Goal: Task Accomplishment & Management: Use online tool/utility

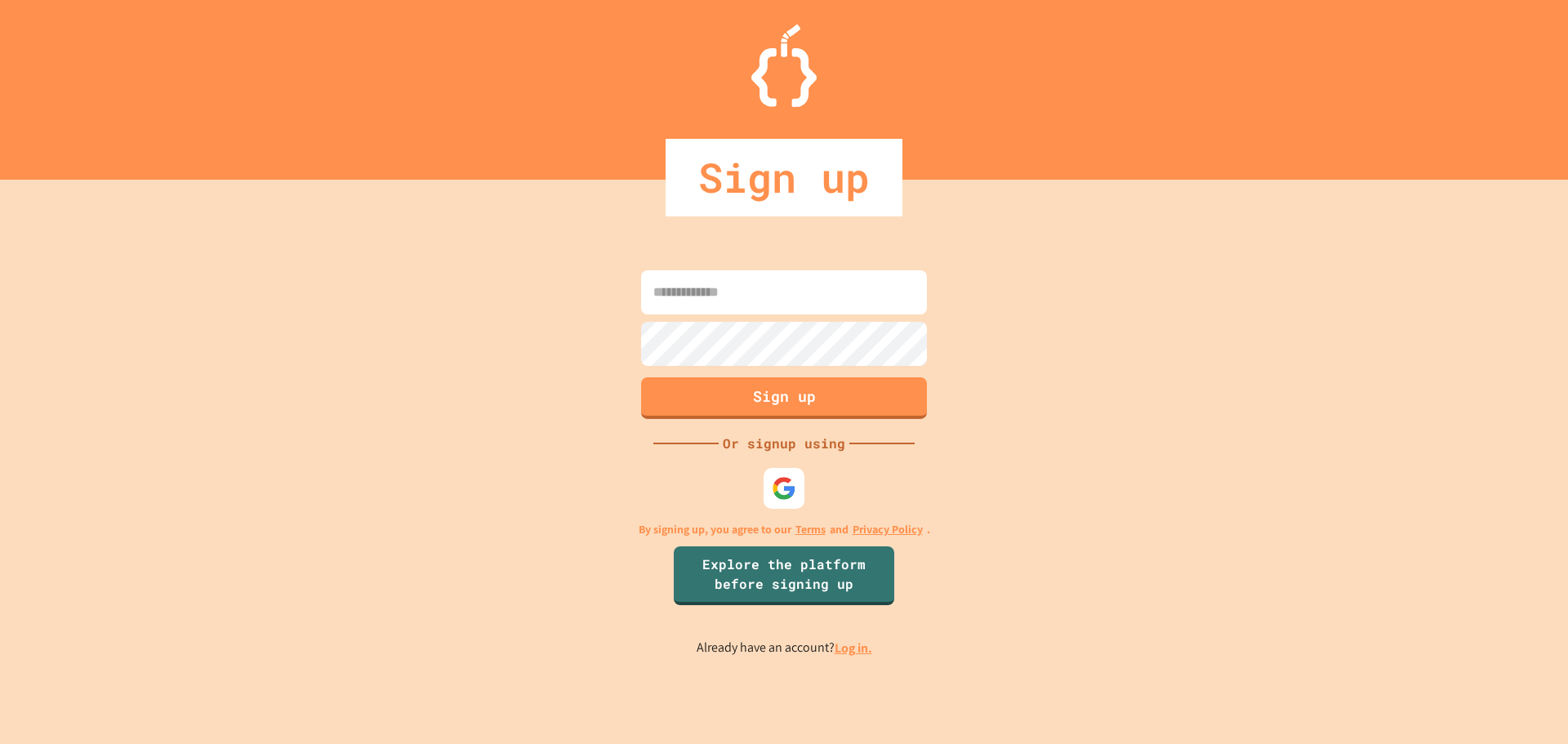
click at [784, 292] on input at bounding box center [784, 292] width 286 height 44
type input "**********"
click at [784, 400] on button "Sign up" at bounding box center [784, 398] width 286 height 42
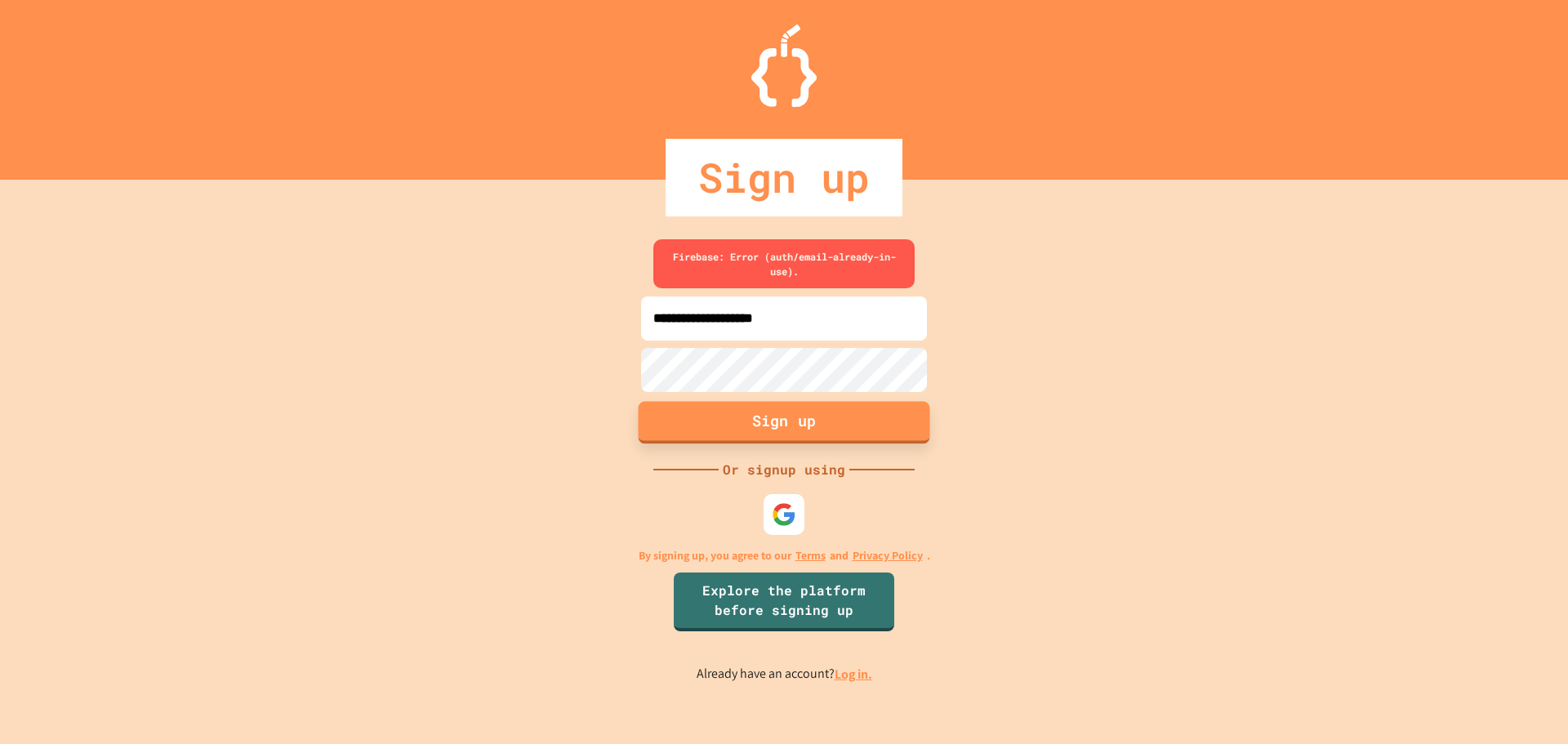
click at [776, 425] on button "Sign up" at bounding box center [785, 422] width 292 height 43
click at [774, 425] on button "Sign up" at bounding box center [785, 422] width 292 height 43
click at [712, 320] on input "**********" at bounding box center [784, 319] width 286 height 44
click at [852, 319] on input "**********" at bounding box center [784, 319] width 286 height 44
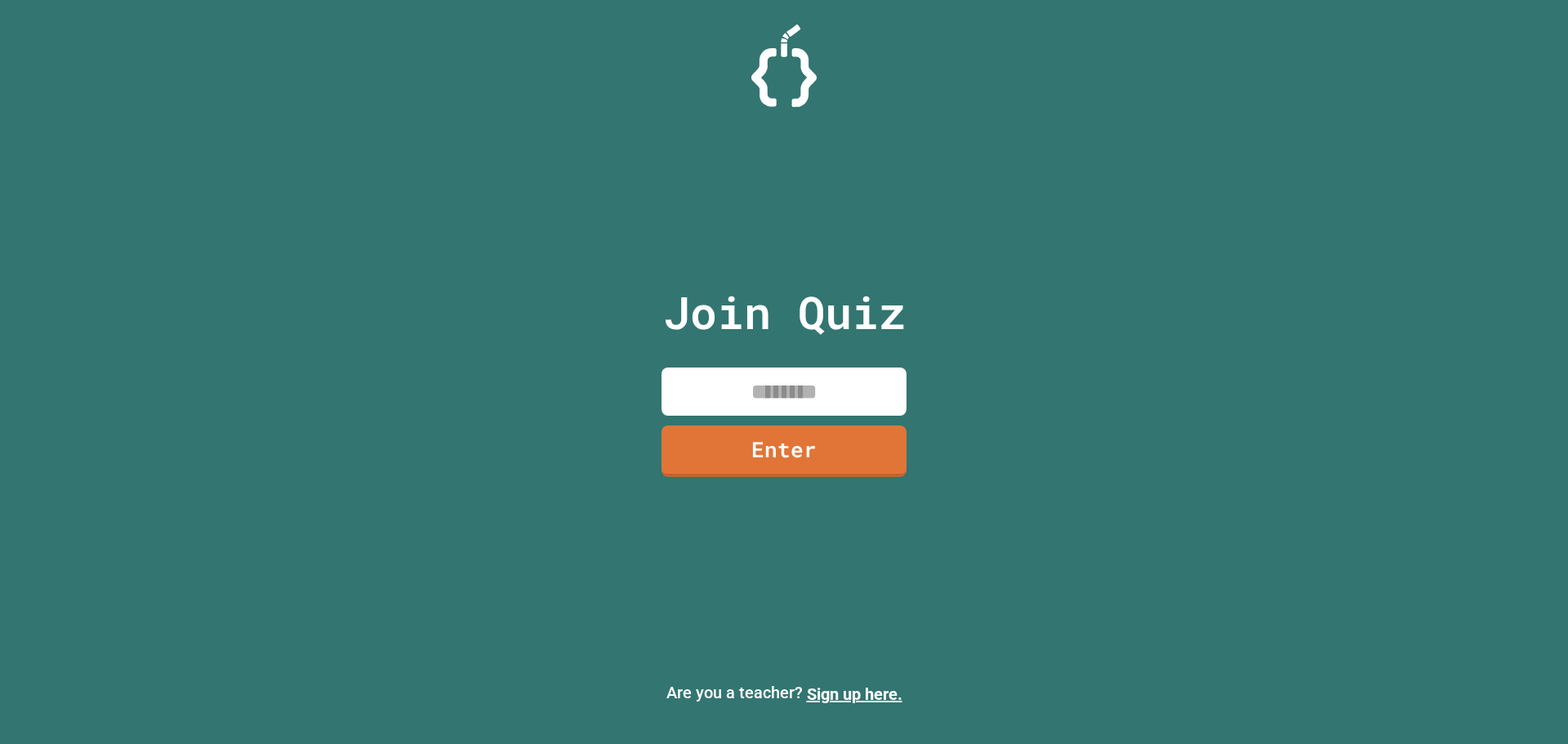
click at [798, 384] on input at bounding box center [784, 391] width 245 height 49
type input "********"
click at [810, 463] on link "Enter" at bounding box center [784, 449] width 231 height 53
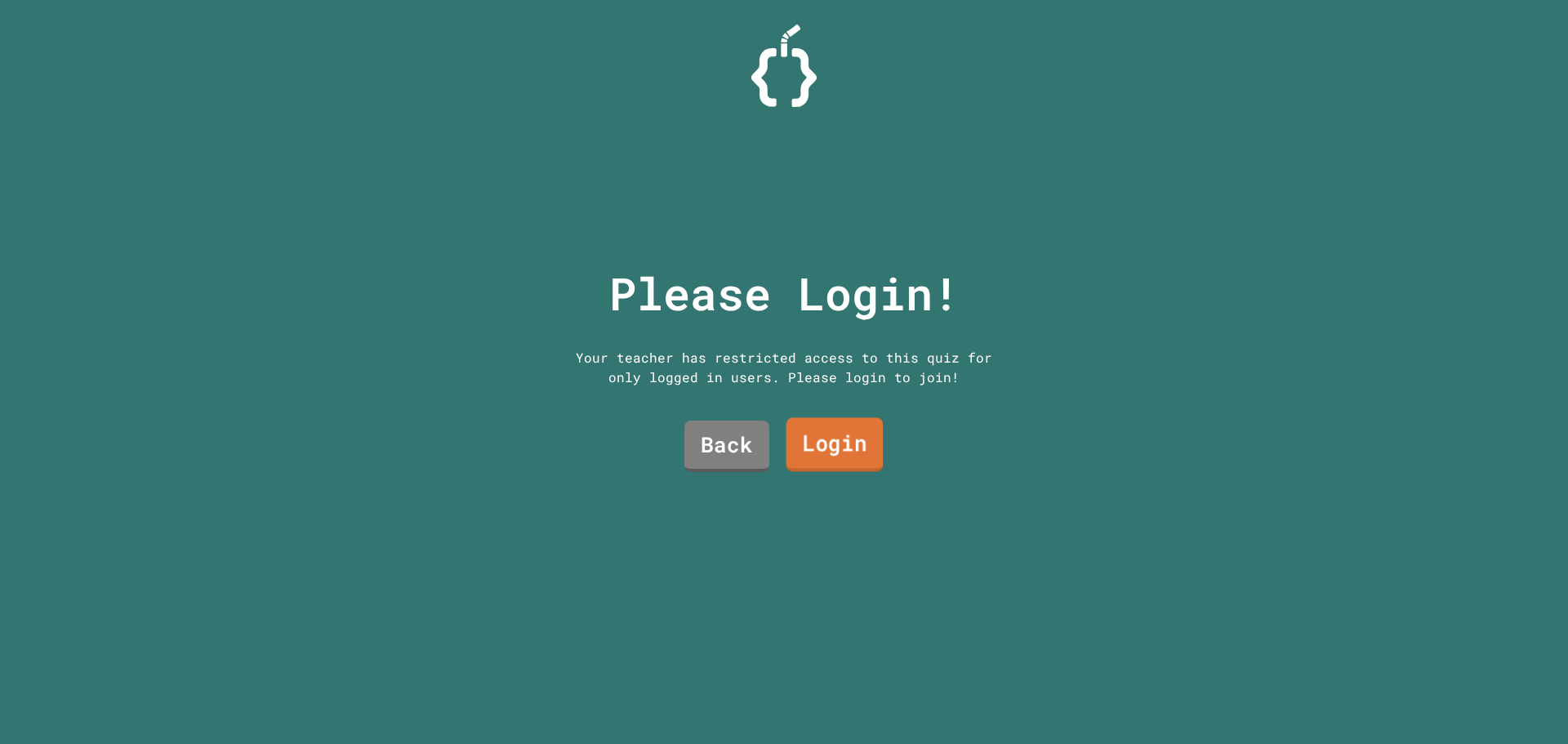
click at [821, 430] on link "Login" at bounding box center [835, 444] width 97 height 53
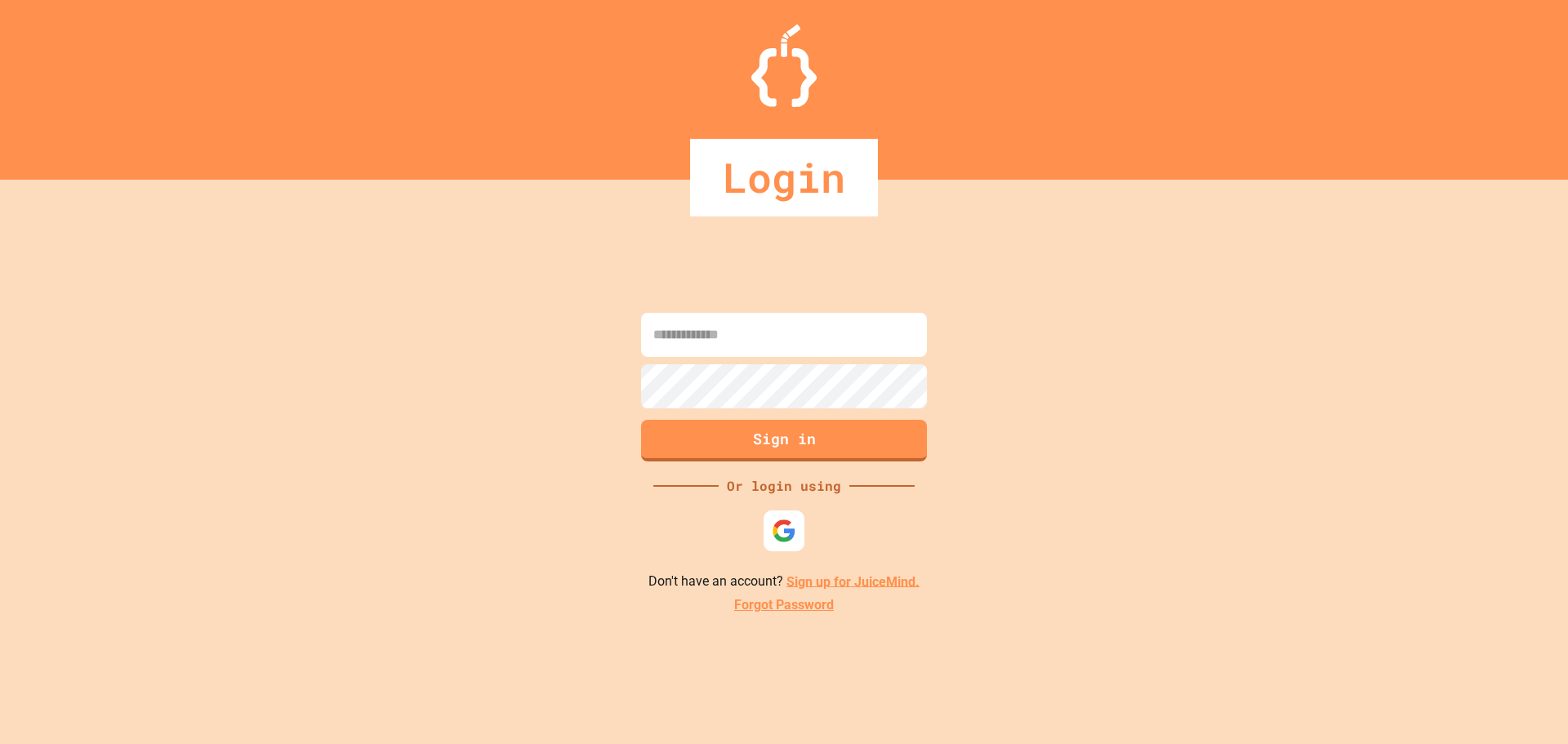
click at [754, 309] on form "Sign in" at bounding box center [784, 387] width 294 height 156
click at [742, 327] on input at bounding box center [784, 335] width 286 height 44
type input "**********"
click at [796, 442] on button "Sign in" at bounding box center [785, 439] width 292 height 43
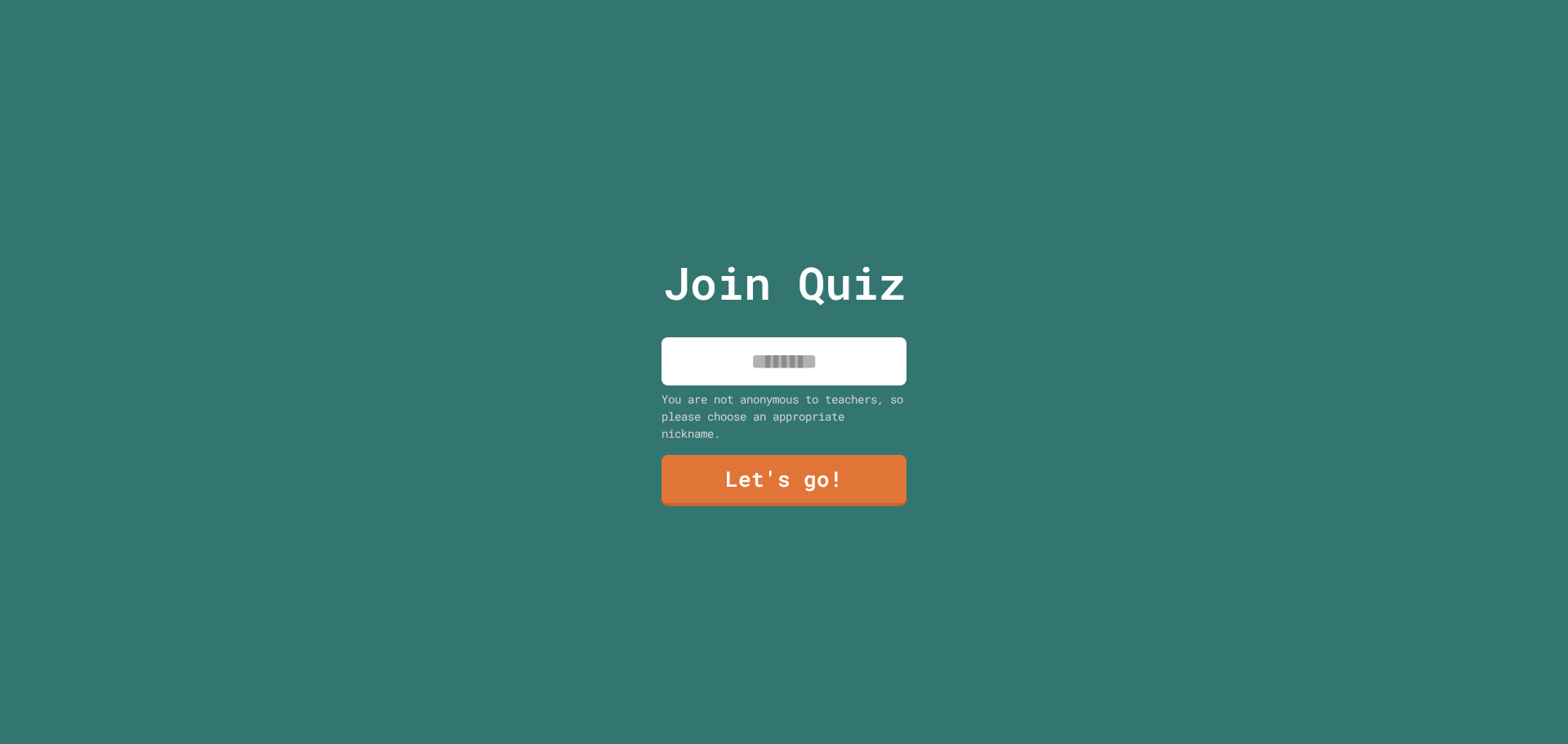
click at [772, 353] on input at bounding box center [784, 361] width 245 height 49
type input "****"
click at [836, 488] on link "Let's go!" at bounding box center [784, 478] width 245 height 53
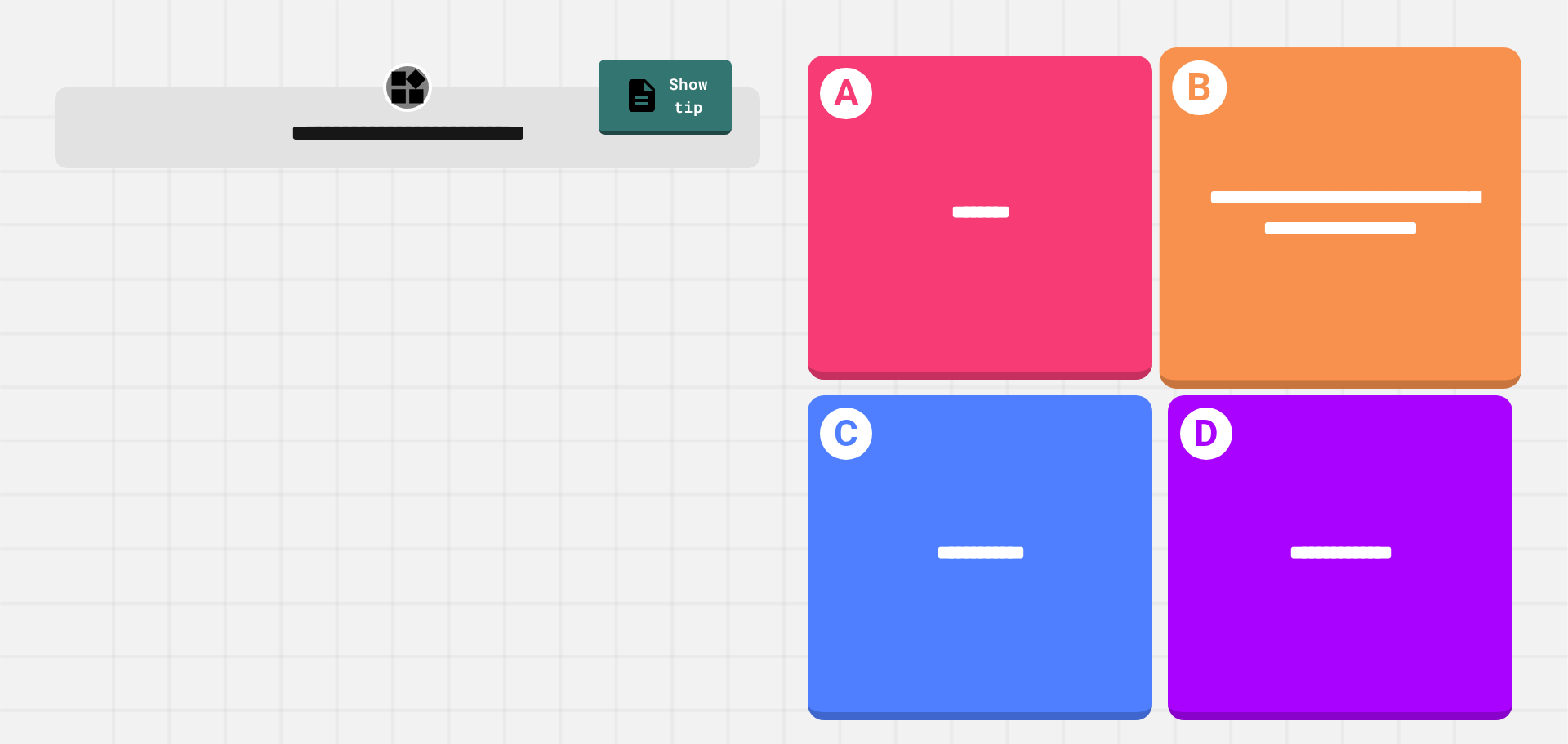
click at [1274, 251] on div "**********" at bounding box center [1340, 213] width 362 height 141
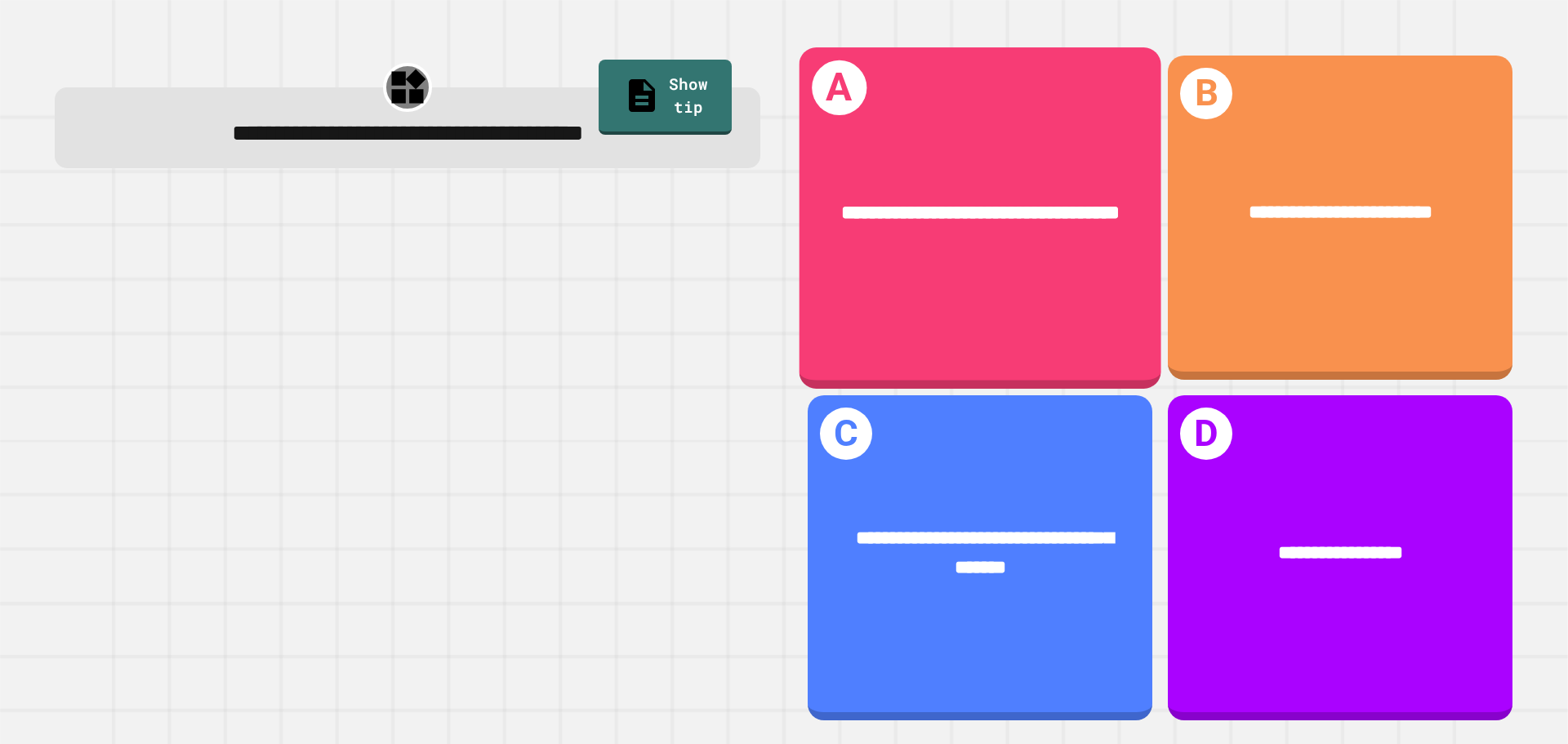
click at [969, 210] on span "**********" at bounding box center [981, 212] width 278 height 20
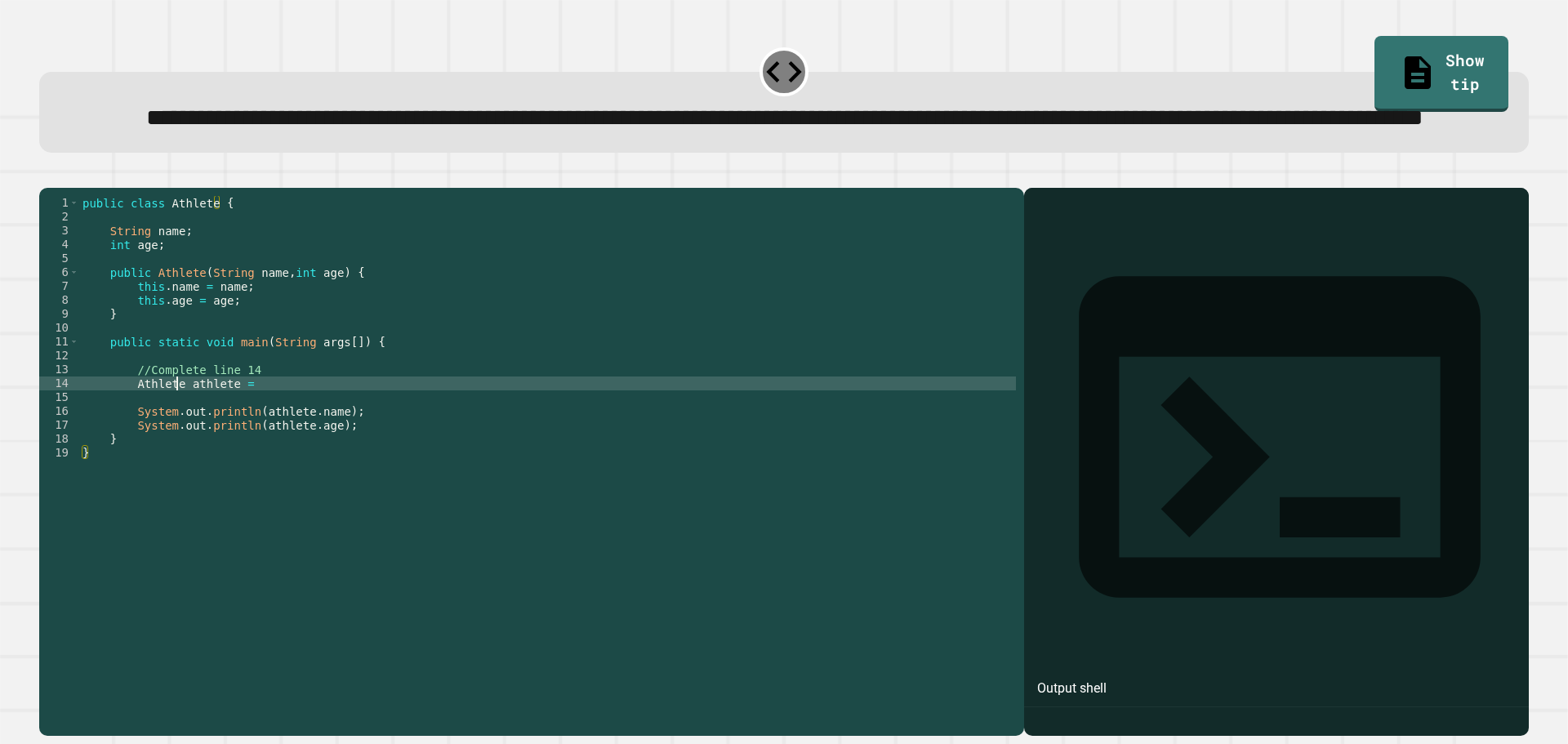
click at [180, 447] on div "public class Athlete { String name ; int age ; public Athlete ( String name , i…" at bounding box center [548, 425] width 937 height 458
click at [304, 444] on div "public class Athlete { String name ; int age ; public Athlete ( String name , i…" at bounding box center [548, 425] width 937 height 458
click at [48, 174] on icon "button" at bounding box center [48, 174] width 0 height 0
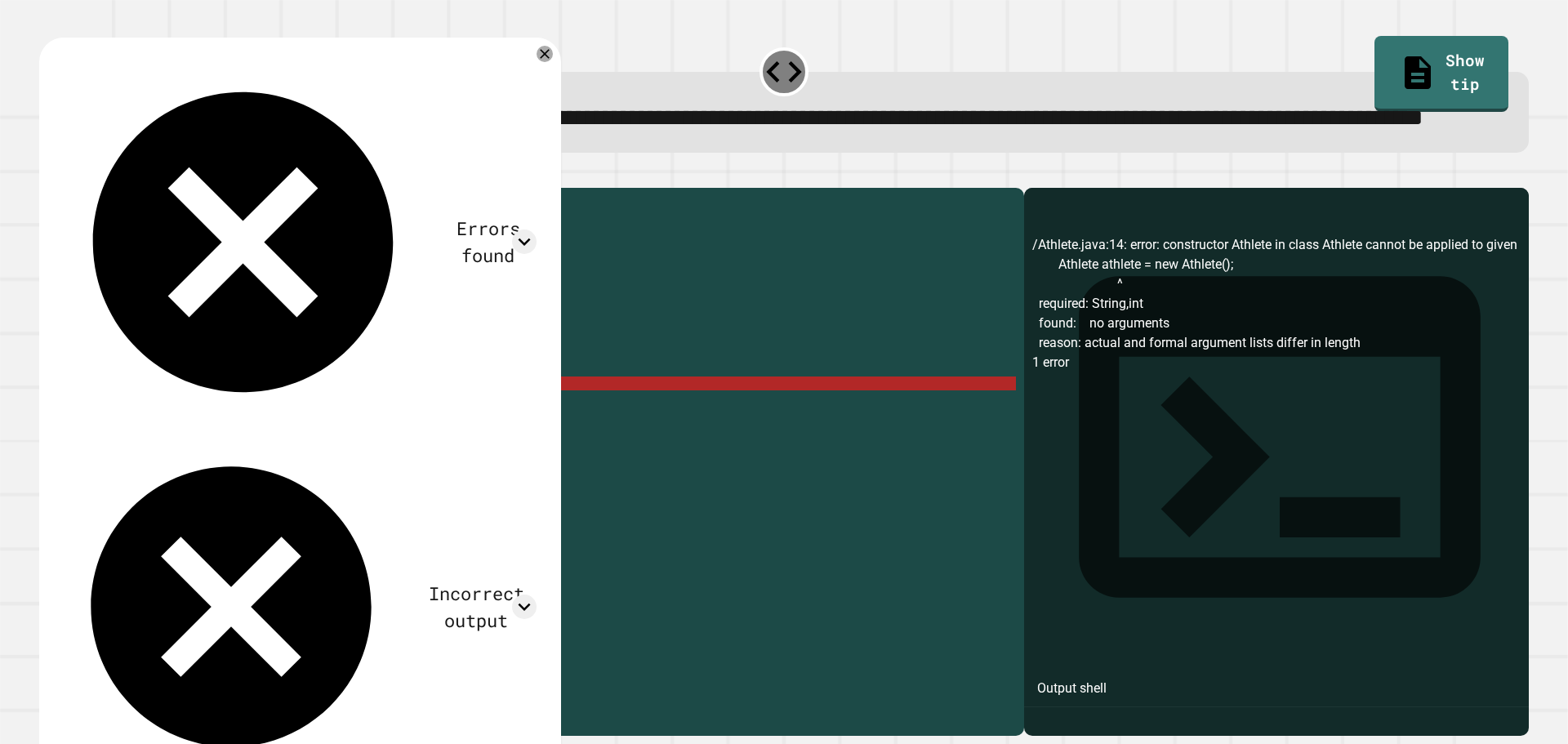
click at [359, 449] on div "public class Athlete { String name ; int age ; public Athlete ( String name , i…" at bounding box center [548, 425] width 937 height 458
click at [537, 62] on div at bounding box center [545, 54] width 16 height 16
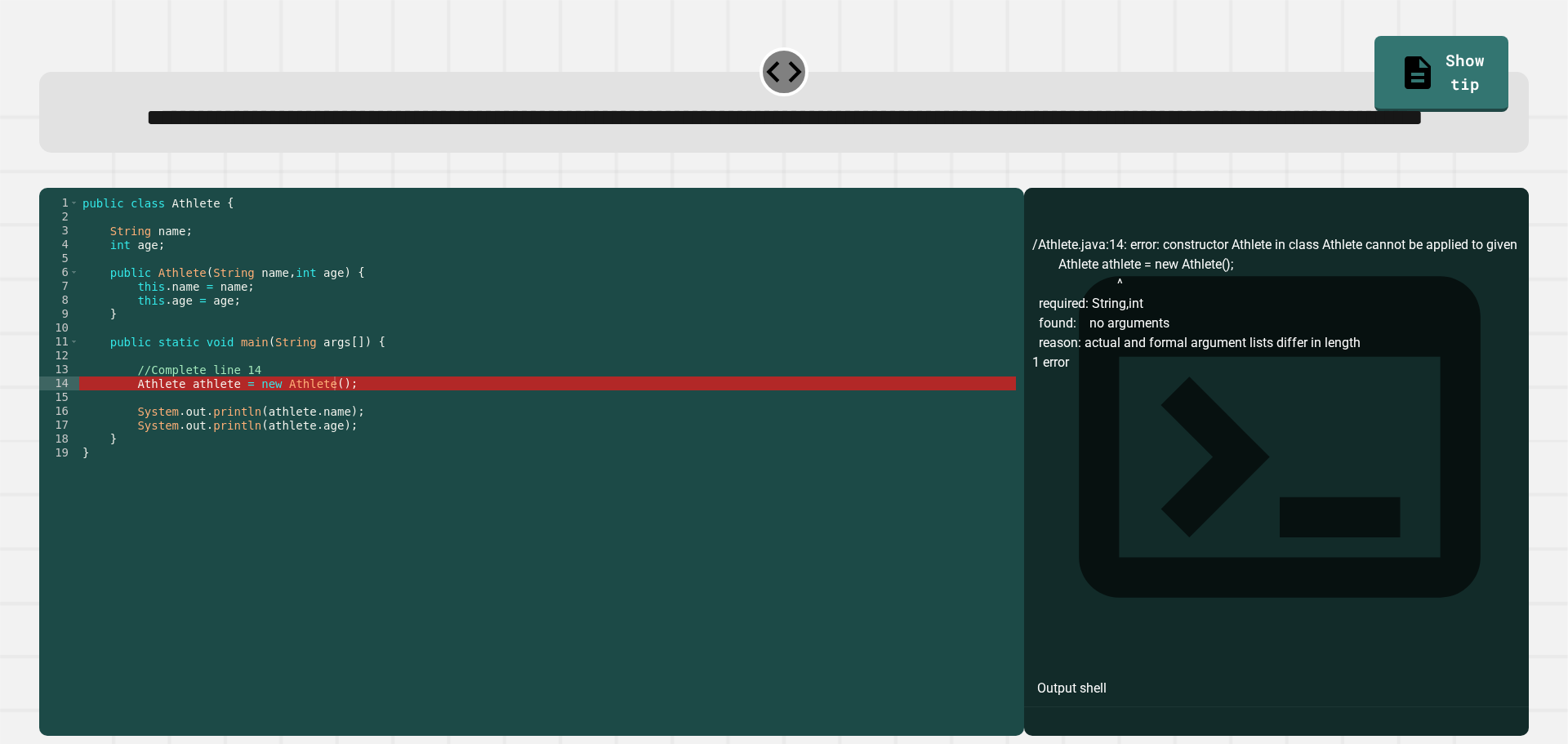
click at [205, 451] on div "public class Athlete { String name ; int age ; public Athlete ( String name , i…" at bounding box center [548, 425] width 937 height 458
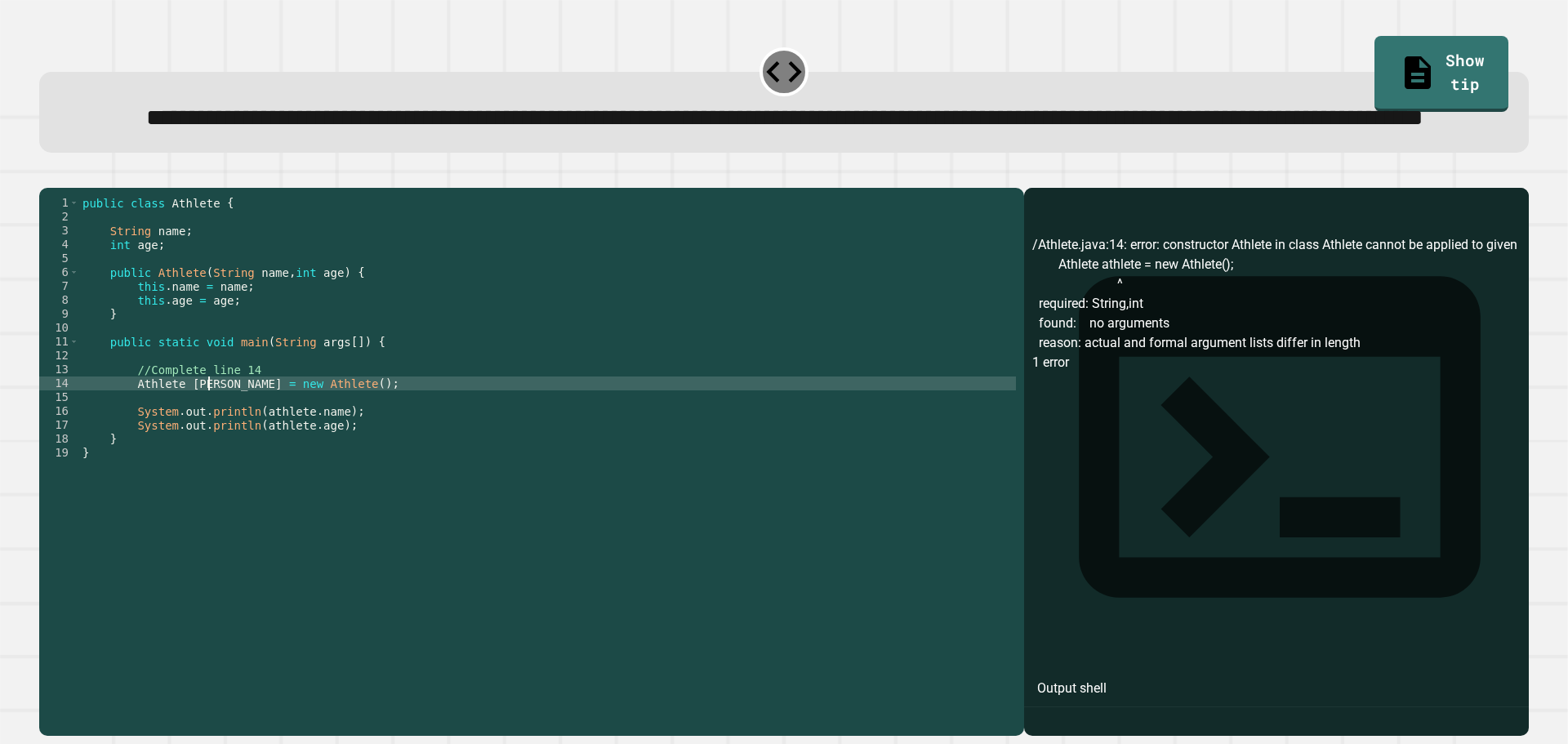
scroll to position [0, 9]
click at [48, 174] on icon "button" at bounding box center [48, 174] width 0 height 0
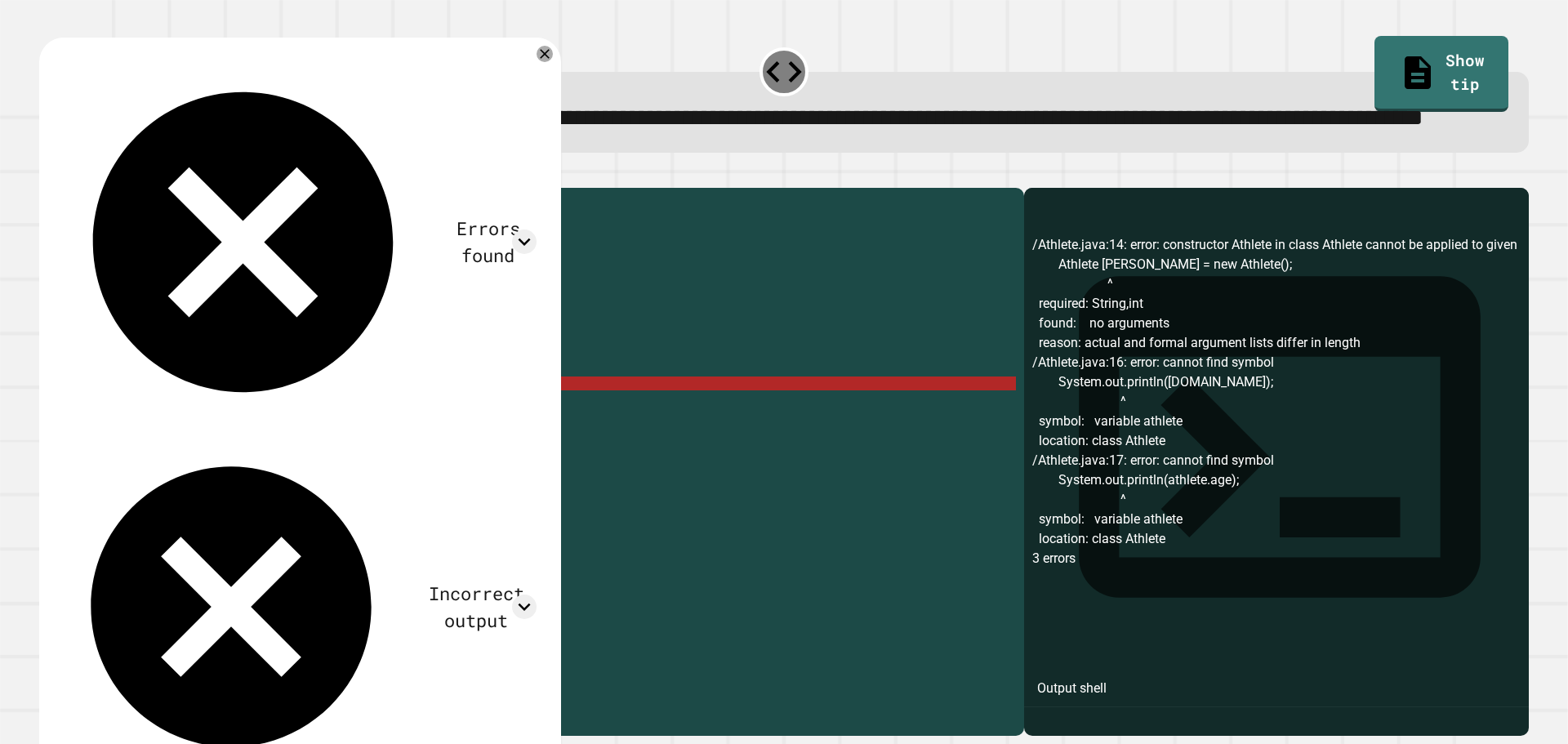
click at [270, 447] on div "public class Athlete { String name ; int age ; public Athlete ( String name , i…" at bounding box center [548, 425] width 937 height 458
click at [283, 478] on div "public class Athlete { String name ; int age ; public Athlete ( String name , i…" at bounding box center [548, 425] width 937 height 458
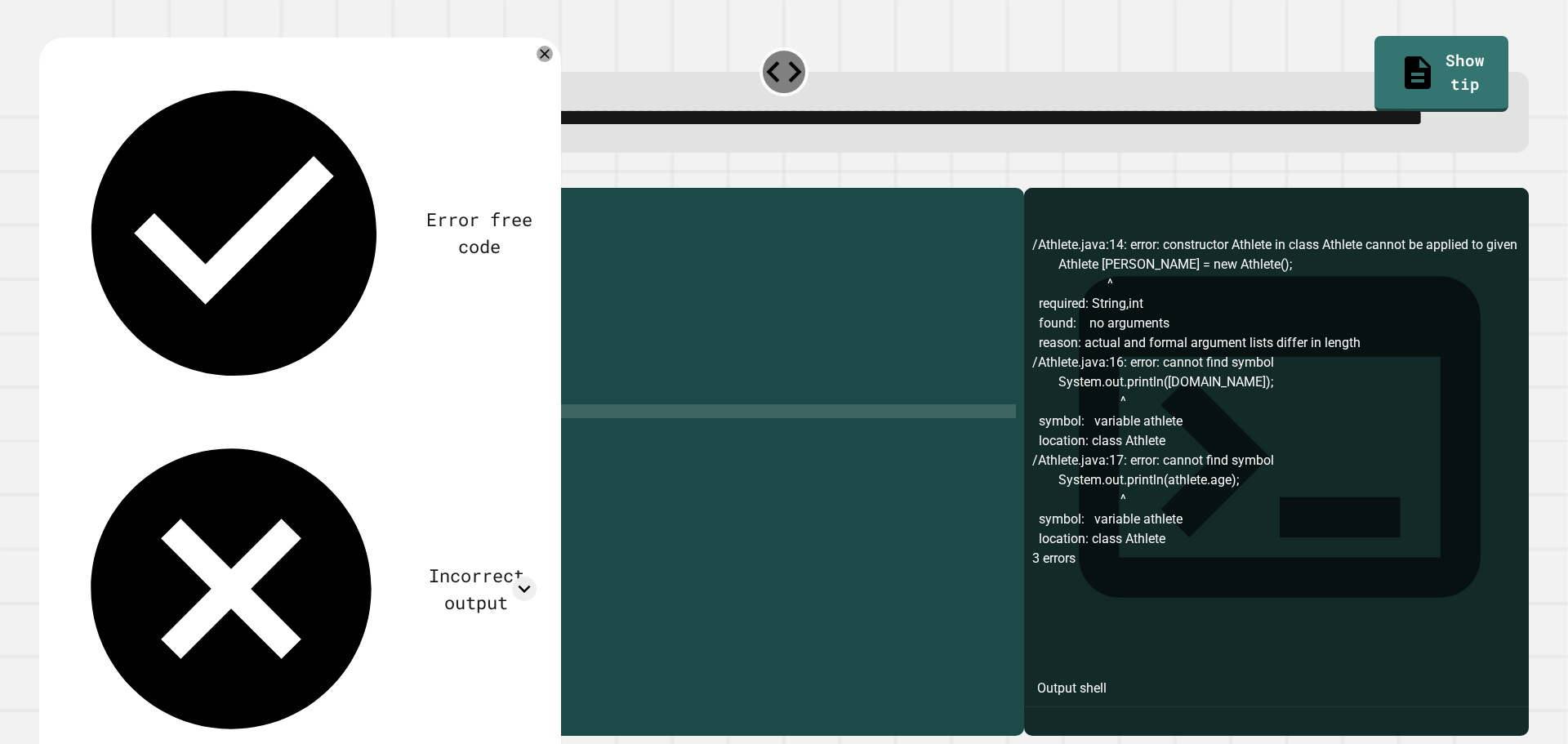
scroll to position [0, 14]
click at [278, 494] on div "public class Athlete { String name ; int age ; public Athlete ( String name , i…" at bounding box center [548, 425] width 937 height 458
click at [48, 174] on icon "button" at bounding box center [48, 174] width 0 height 0
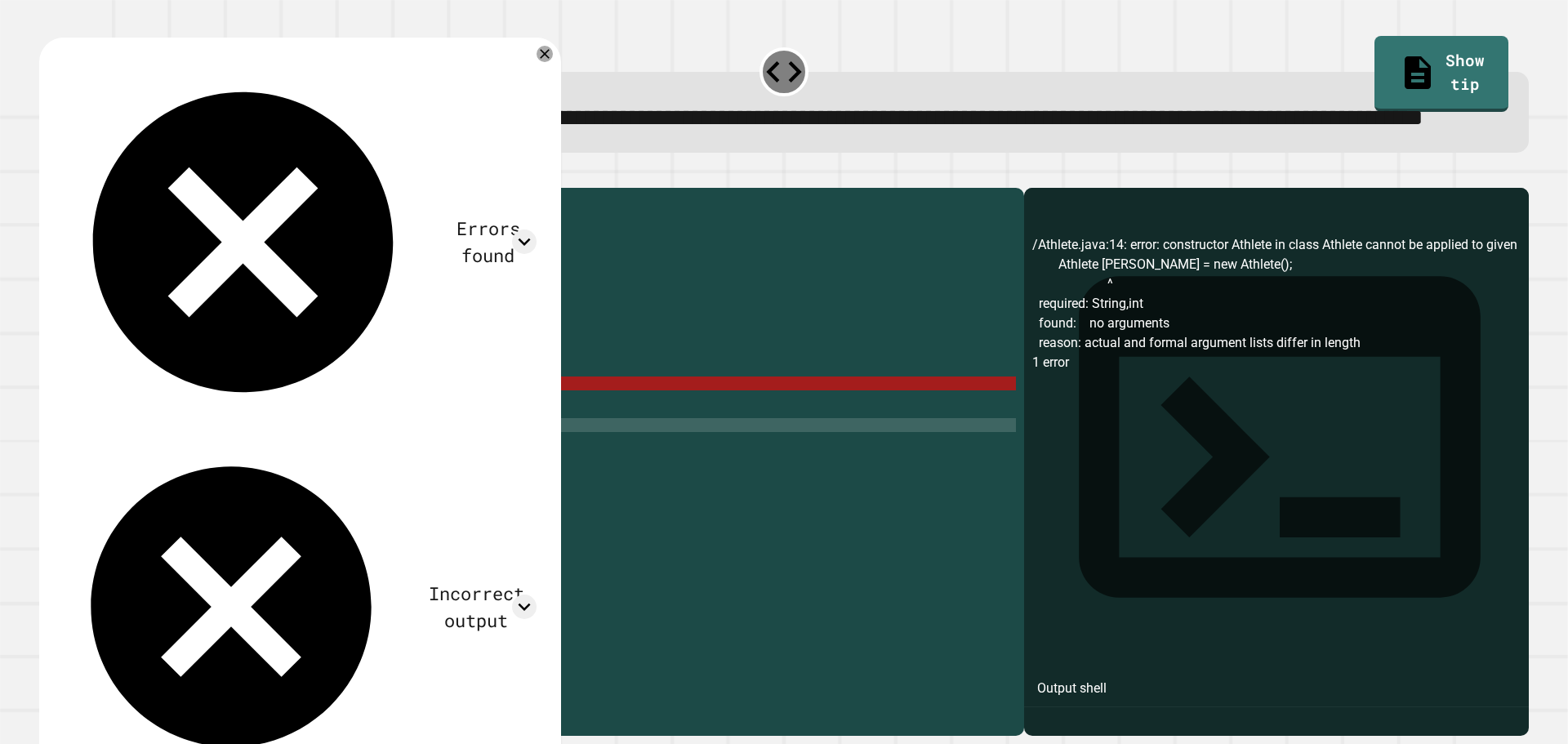
click at [189, 451] on div "public class Athlete { String name ; int age ; public Athlete ( String name , i…" at bounding box center [548, 425] width 937 height 458
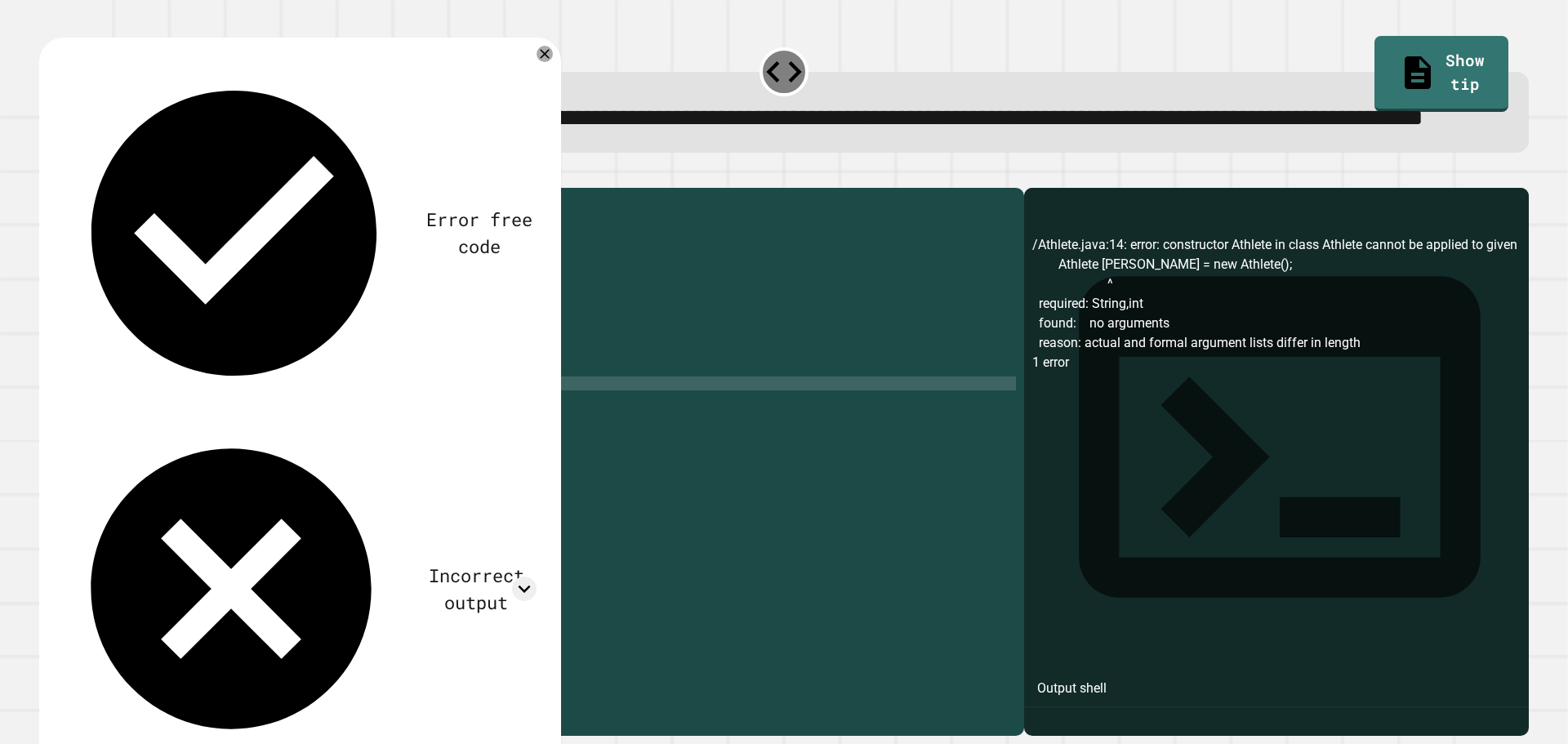
click at [81, 188] on div at bounding box center [784, 178] width 1490 height 20
click at [259, 471] on div "public class Athlete { String name ; int age ; public Athlete ( String name , i…" at bounding box center [548, 425] width 937 height 458
click at [212, 369] on div "public class Athlete { String name ; int age ; public Athlete ( String name , i…" at bounding box center [548, 425] width 937 height 458
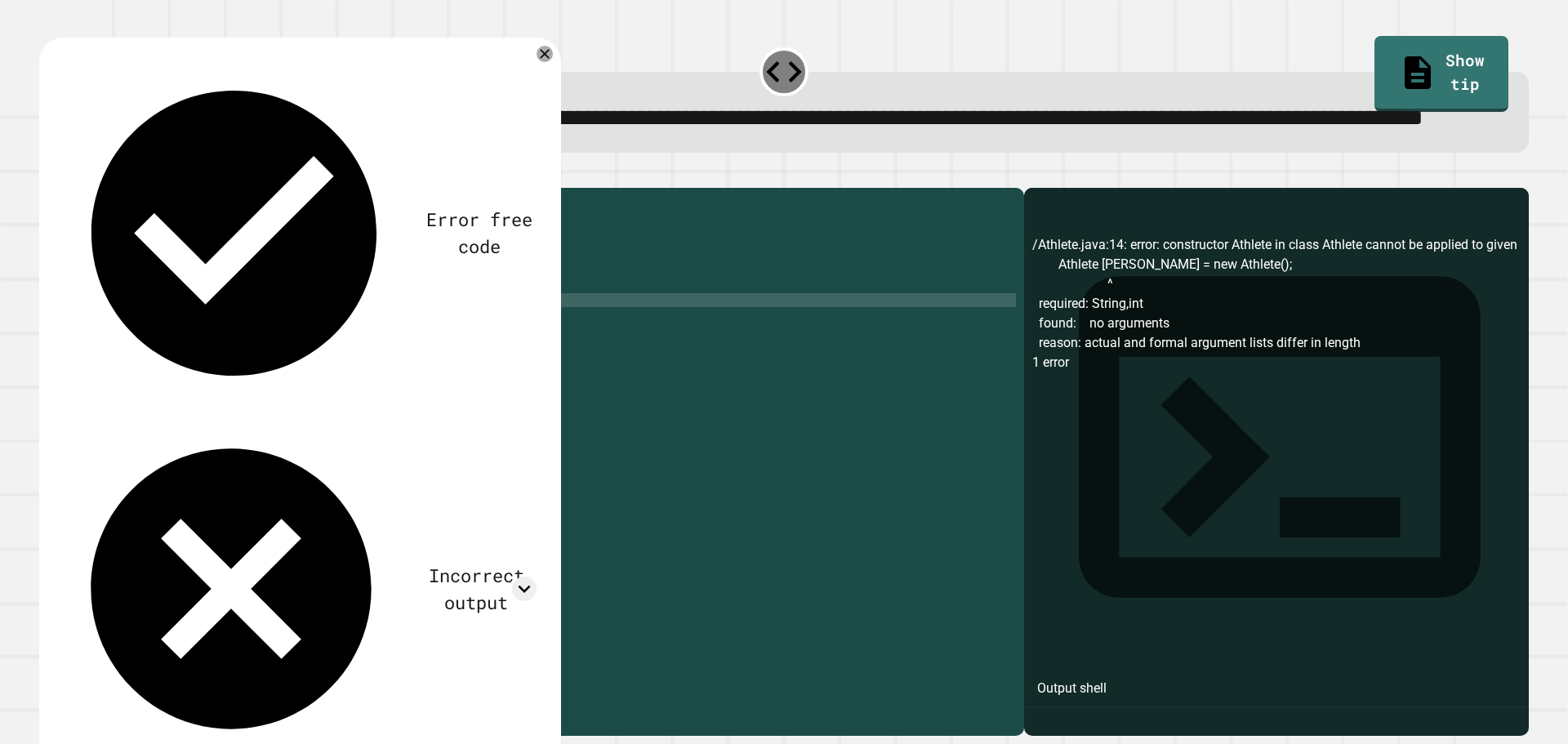
click at [216, 351] on div "public class Athlete { String name ; int age ; public Athlete ( String name , i…" at bounding box center [548, 425] width 937 height 458
click at [195, 444] on div "public class Athlete { String name ; int age ; public Athlete ( String name , i…" at bounding box center [548, 425] width 937 height 458
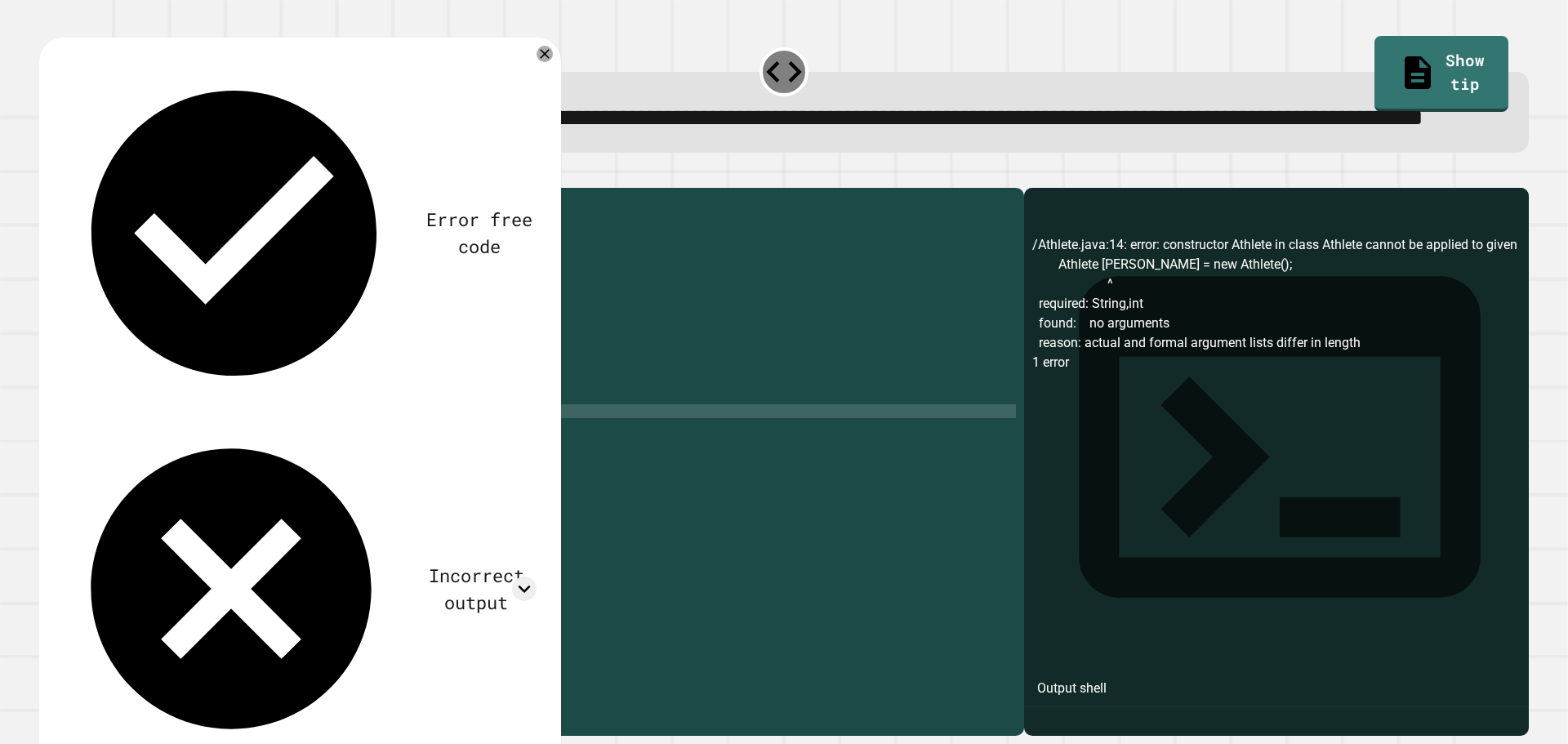
click at [256, 477] on div "public class Athlete { String name ; int age ; public Athlete ( String name , i…" at bounding box center [548, 425] width 937 height 458
click at [263, 490] on div "public class Athlete { String name ; int age ; public Athlete ( String name , i…" at bounding box center [548, 425] width 937 height 458
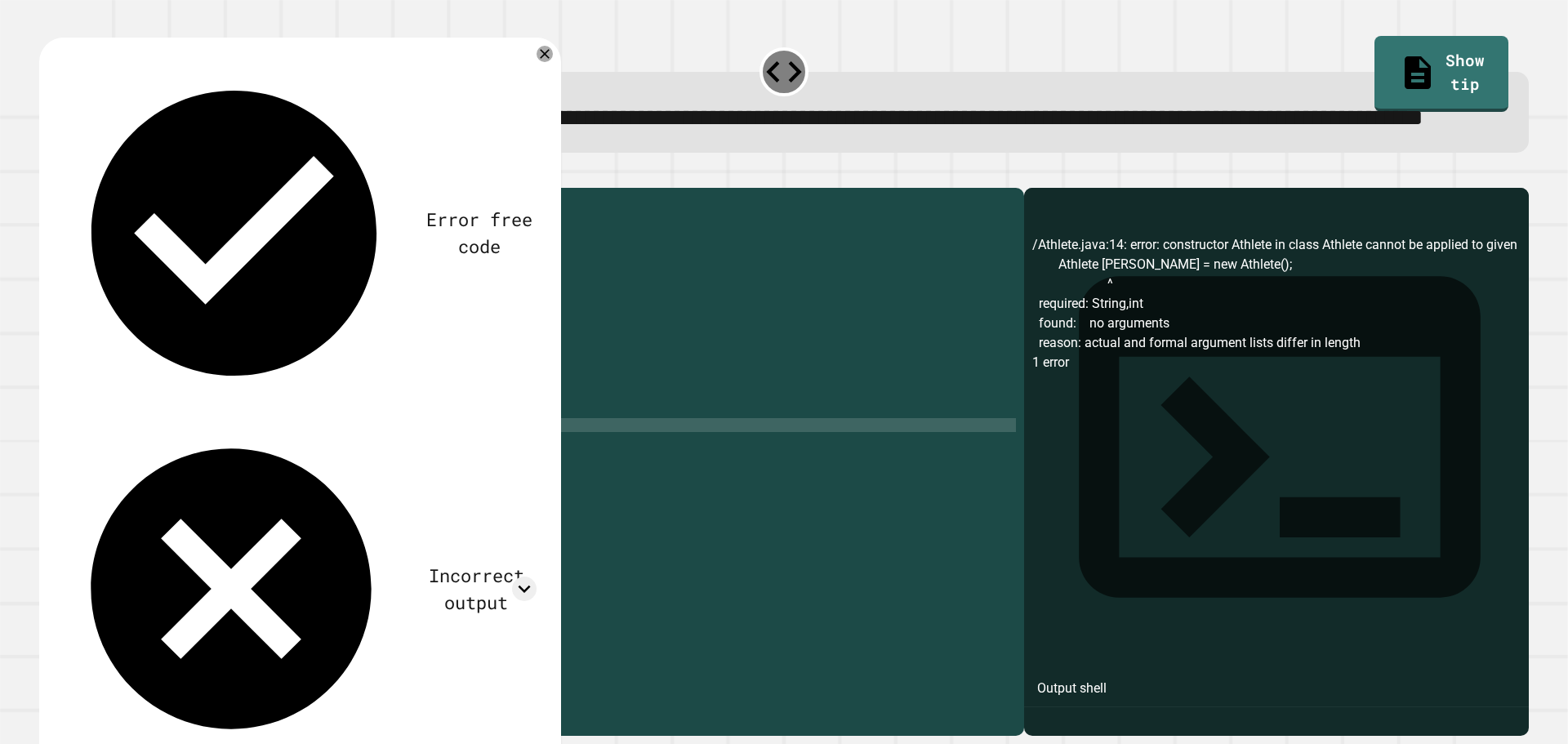
click at [61, 190] on icon "button" at bounding box center [58, 184] width 9 height 12
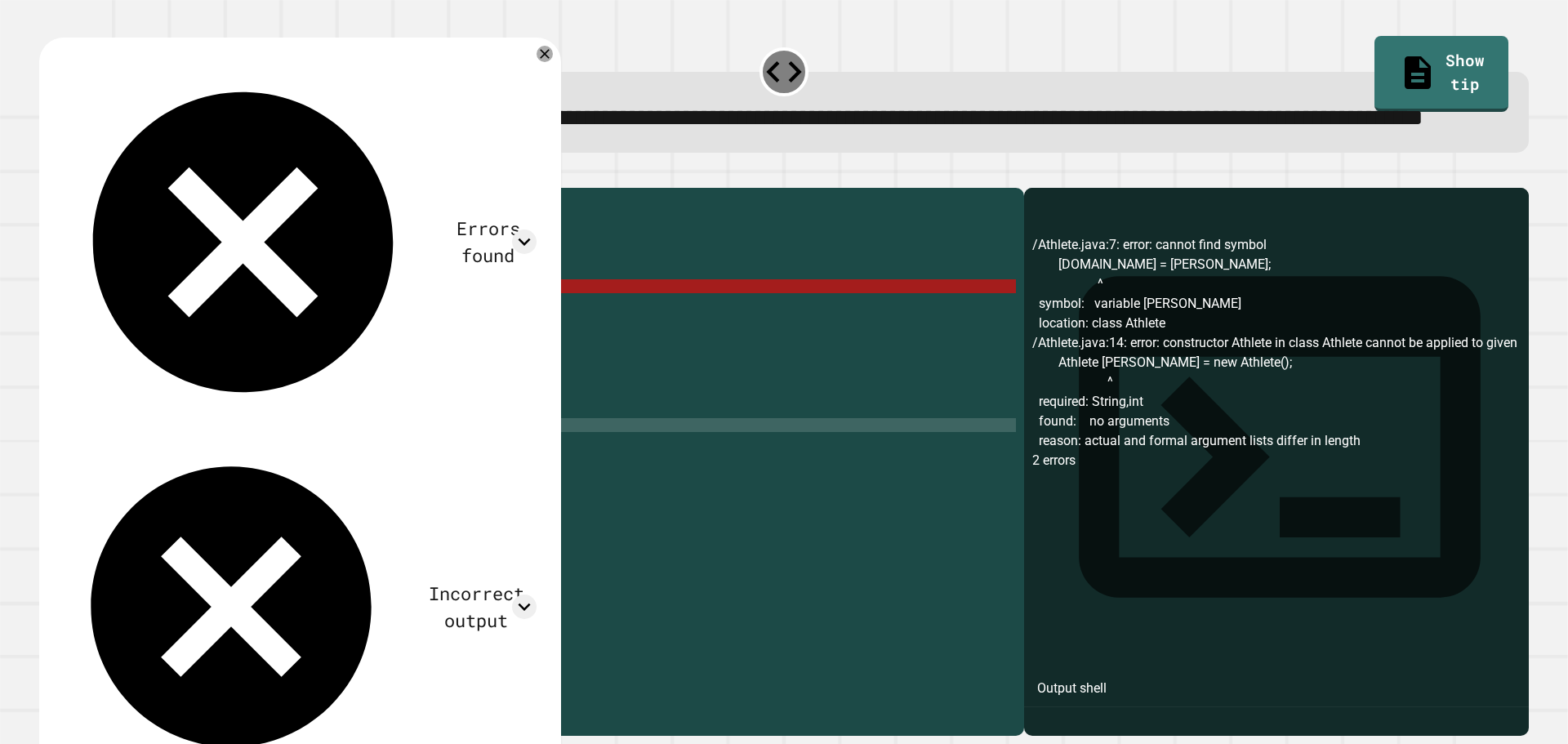
click at [228, 351] on div "public class Athlete { String name ; int age ; public Athlete ( String name , i…" at bounding box center [548, 425] width 937 height 458
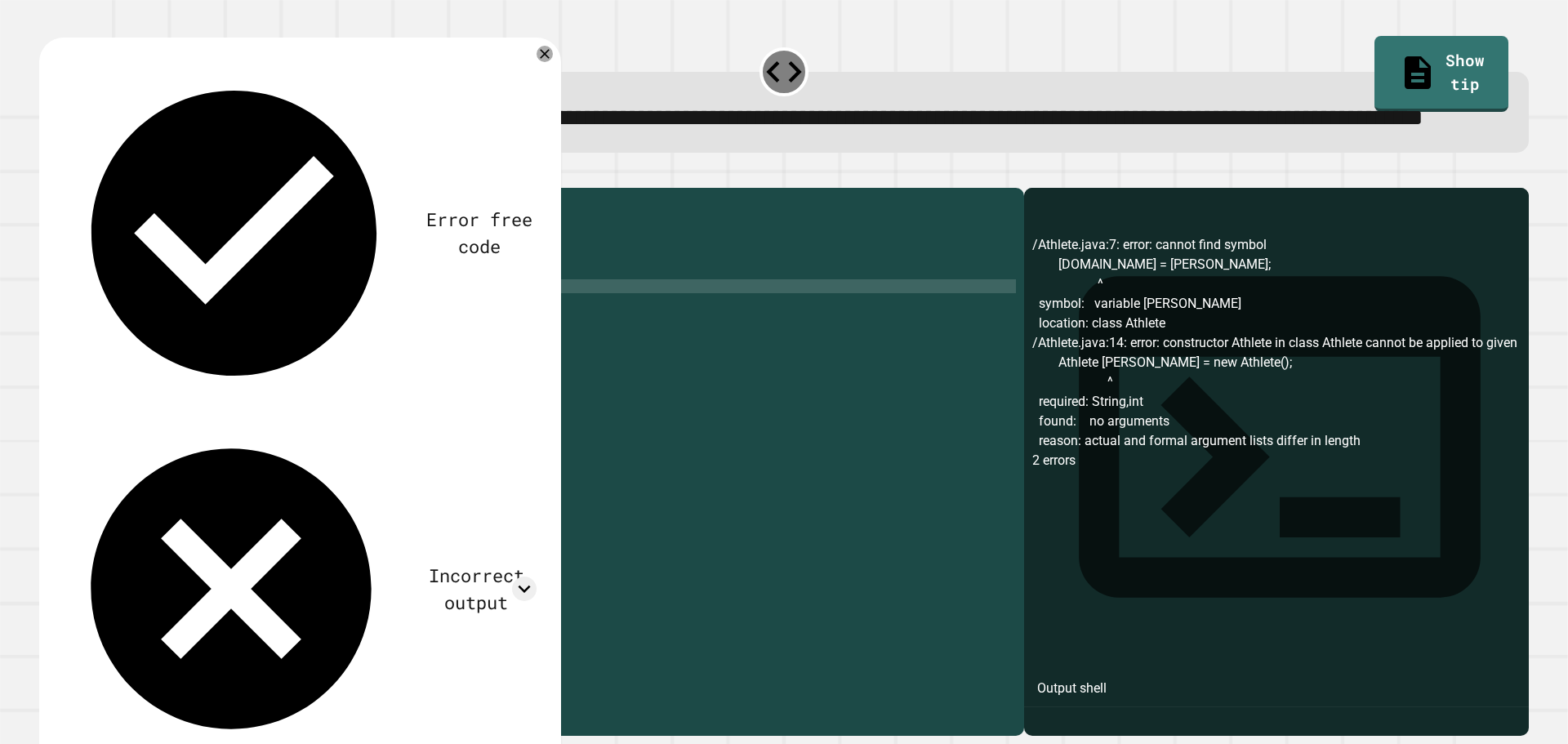
scroll to position [0, 9]
click at [48, 174] on button "button" at bounding box center [48, 174] width 0 height 0
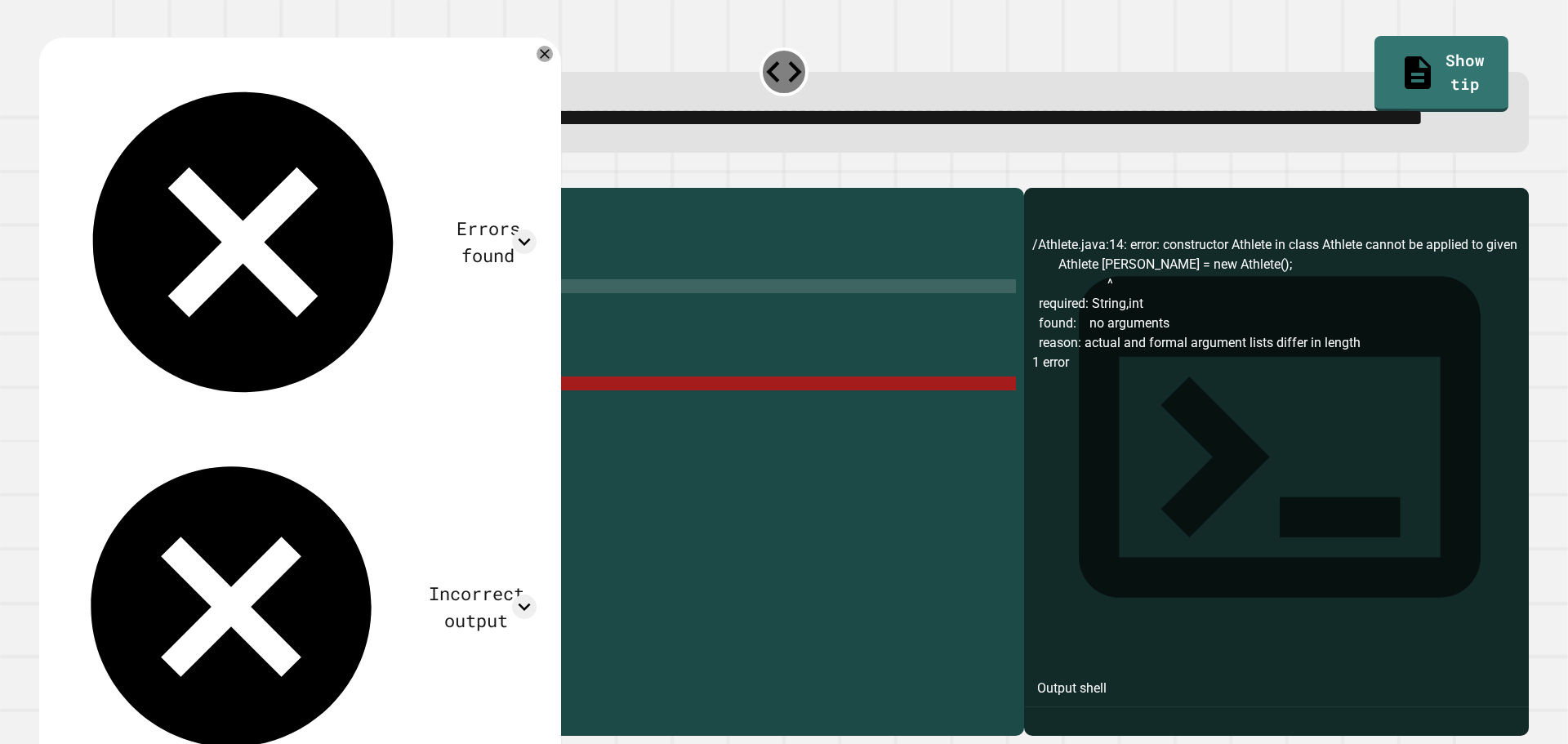
click at [198, 449] on div "public class Athlete { String name ; int age ; public Athlete ( String name , i…" at bounding box center [548, 425] width 937 height 458
click at [256, 447] on div "public class Athlete { String name ; int age ; public Athlete ( String name , i…" at bounding box center [548, 425] width 937 height 458
click at [191, 448] on div "public class Athlete { String name ; int age ; public Athlete ( String name , i…" at bounding box center [548, 425] width 937 height 458
click at [247, 452] on div "public class Athlete { String name ; int age ; public Athlete ( String name , i…" at bounding box center [548, 425] width 937 height 458
click at [189, 448] on div "public class Athlete { String name ; int age ; public Athlete ( String name , i…" at bounding box center [548, 425] width 937 height 458
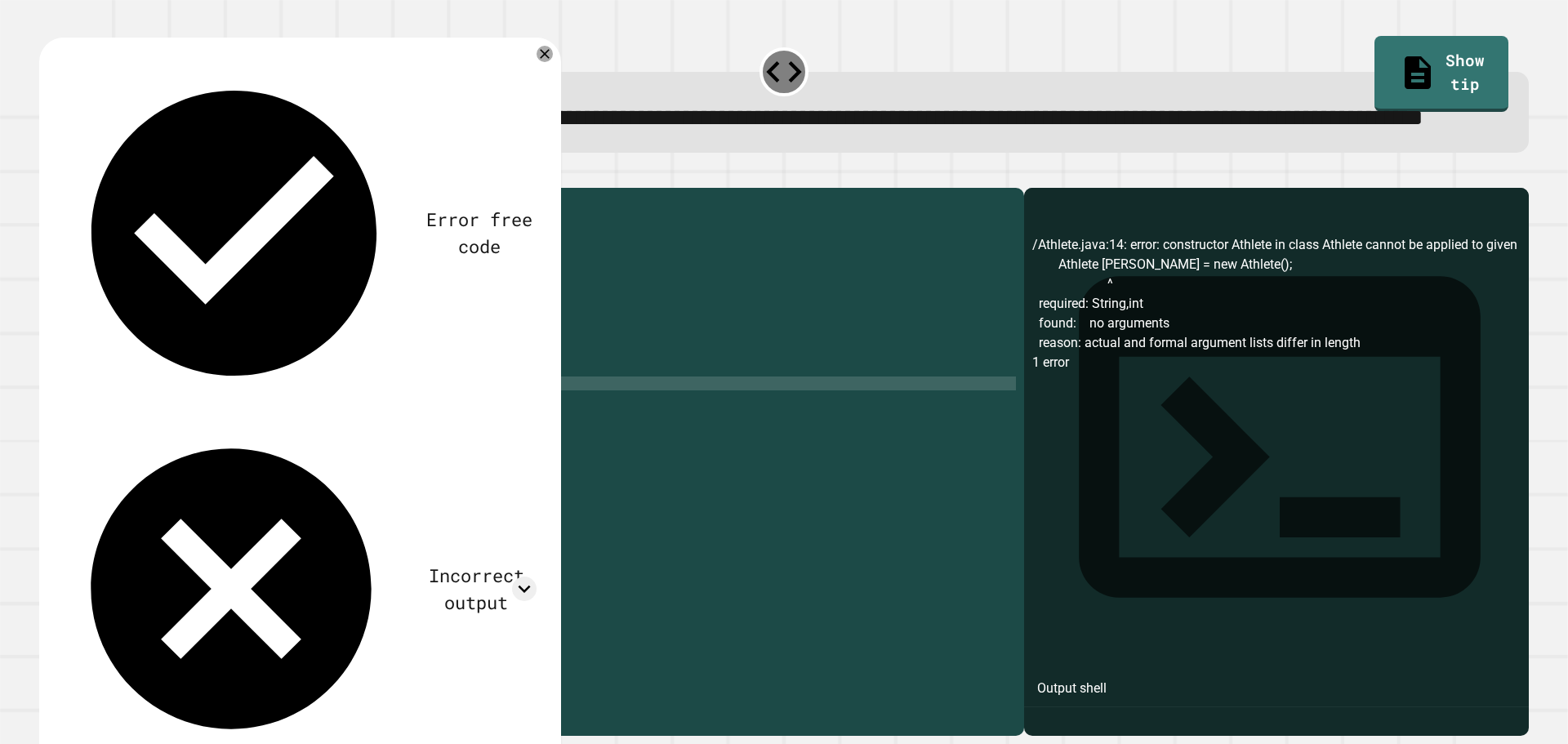
scroll to position [0, 7]
click at [60, 190] on icon "button" at bounding box center [58, 184] width 9 height 12
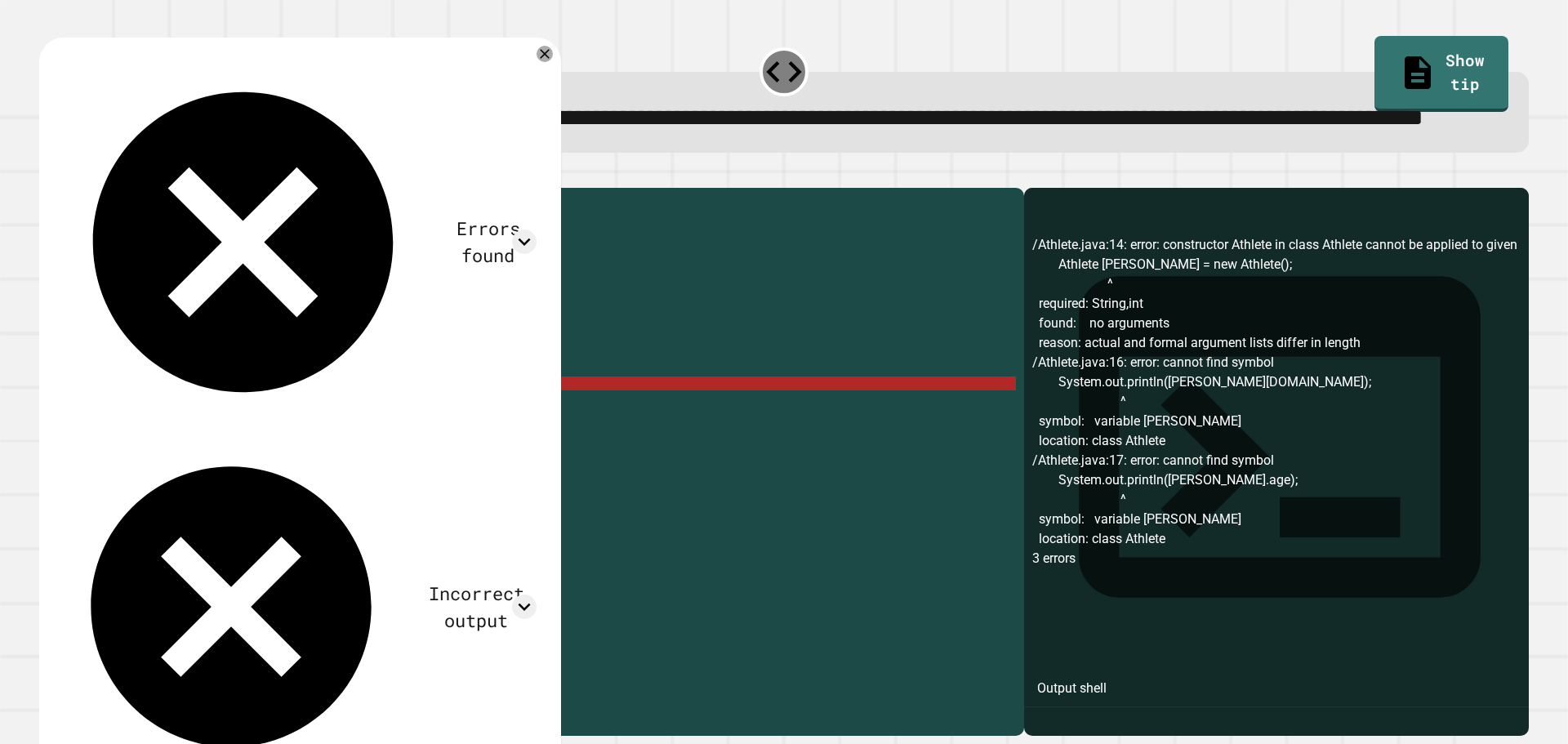
click at [192, 446] on div "public class Athlete { String name ; int age ; public Athlete ( String name , i…" at bounding box center [548, 425] width 937 height 458
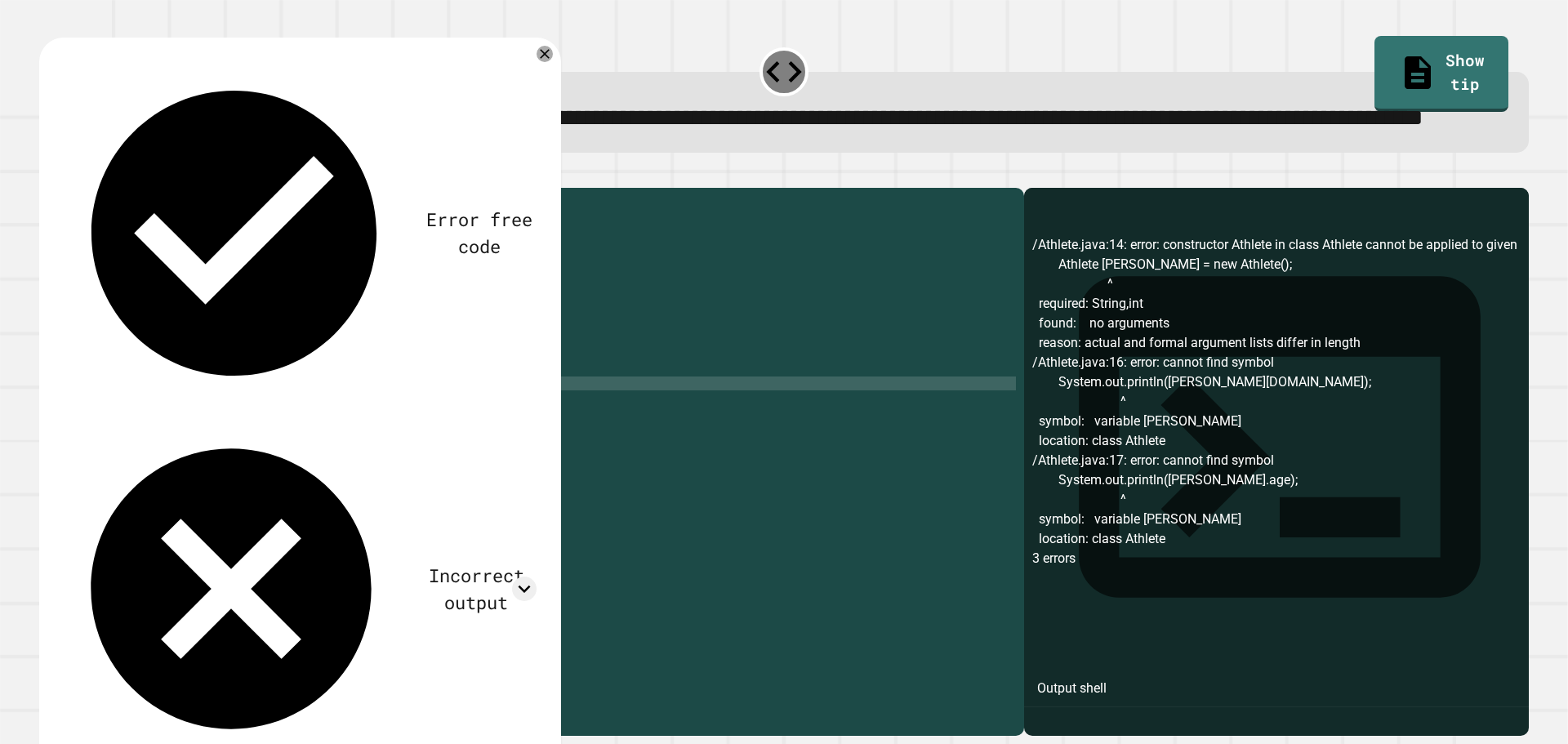
click at [259, 451] on div "public class Athlete { String name ; int age ; public Athlete ( String name , i…" at bounding box center [548, 425] width 937 height 458
click at [48, 174] on icon "button" at bounding box center [48, 174] width 0 height 0
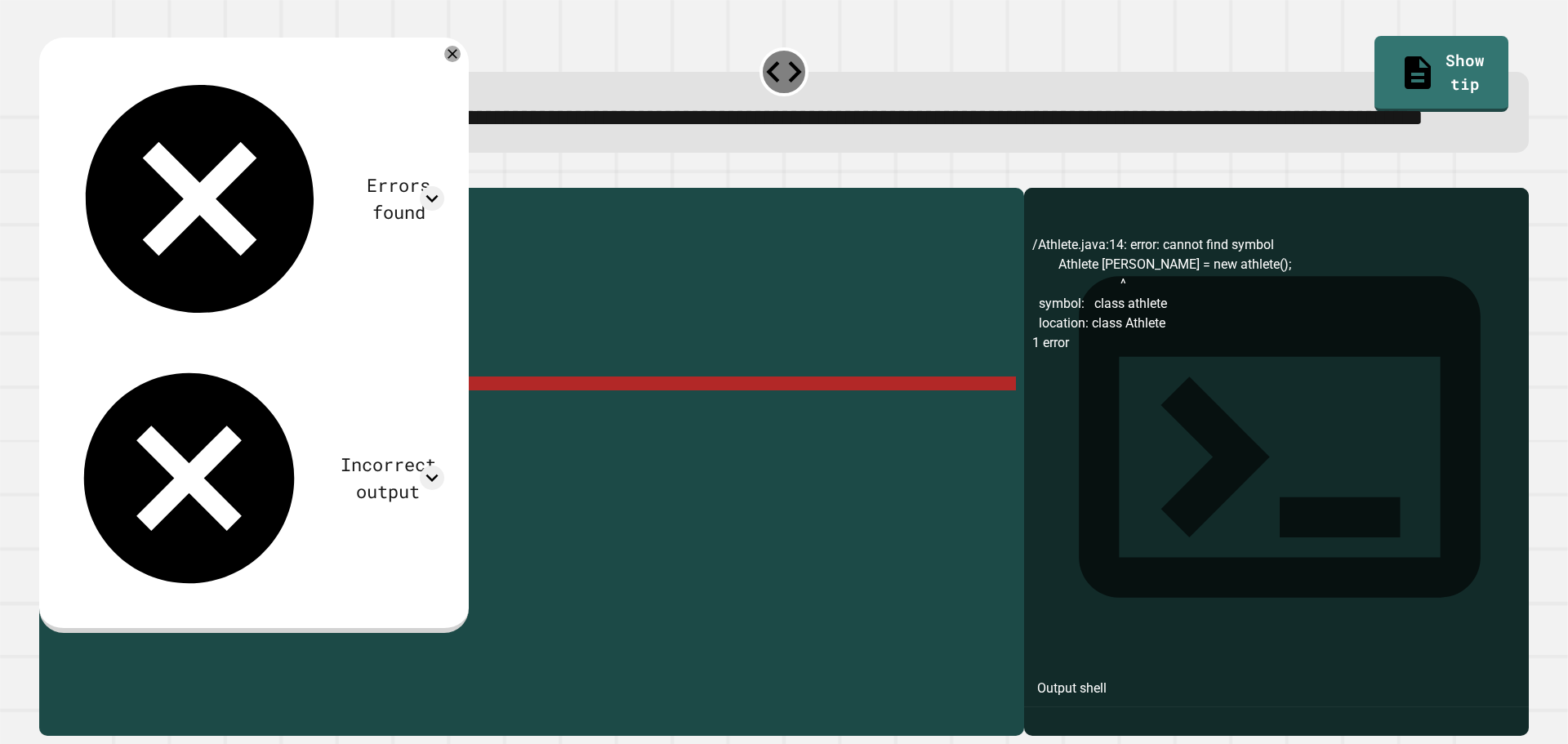
click at [256, 448] on div "public class Athlete { String name ; int age ; public Athlete ( String name , i…" at bounding box center [548, 425] width 937 height 458
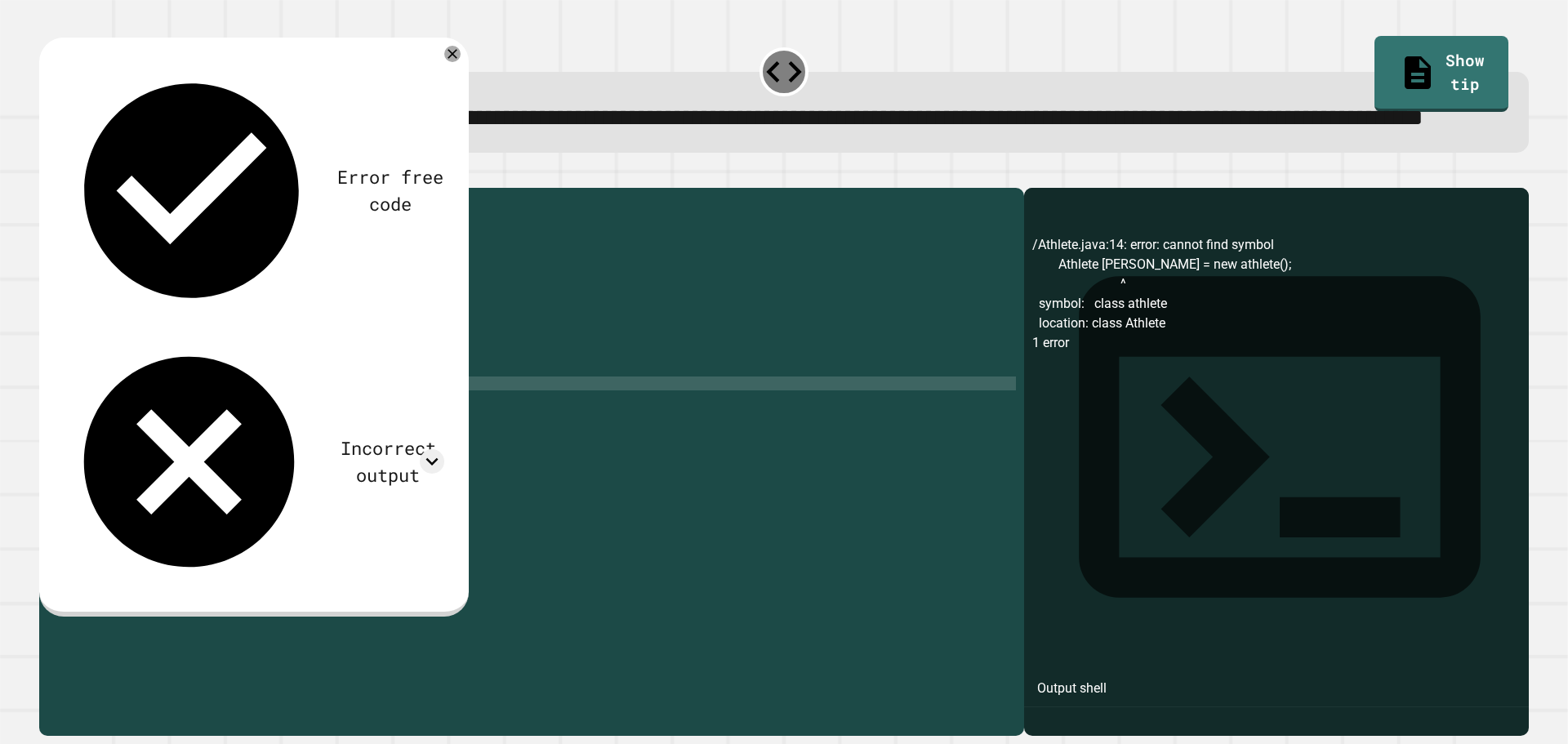
click at [194, 450] on div "public class Athlete { String name ; int age ; public Athlete ( String name , i…" at bounding box center [548, 425] width 937 height 458
type textarea "**********"
click at [443, 93] on div "Error free code /Athlete.java:14: error: cannot find symbol Athlete john = new …" at bounding box center [254, 327] width 430 height 579
click at [457, 63] on div at bounding box center [453, 54] width 20 height 20
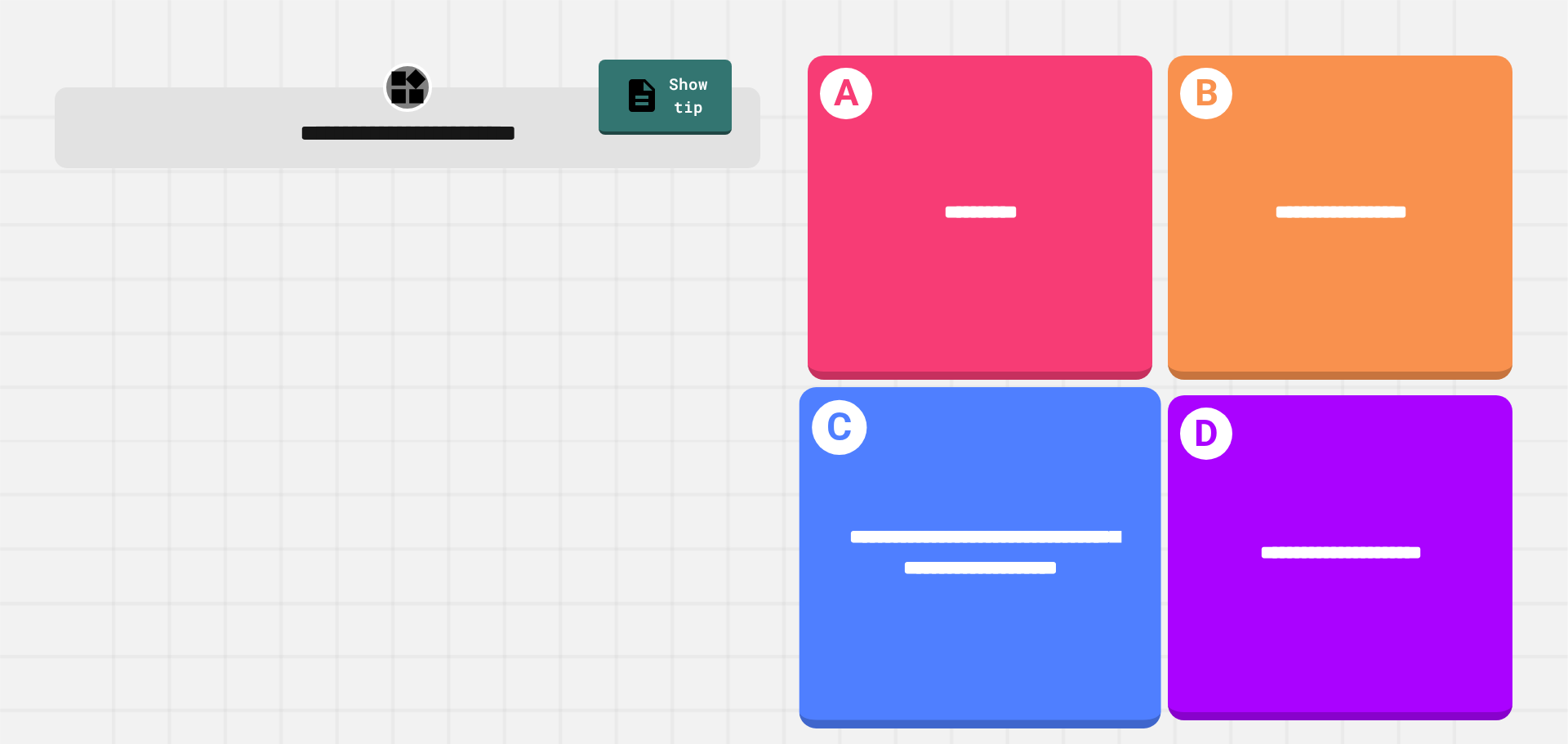
click at [924, 546] on span "**********" at bounding box center [985, 552] width 270 height 50
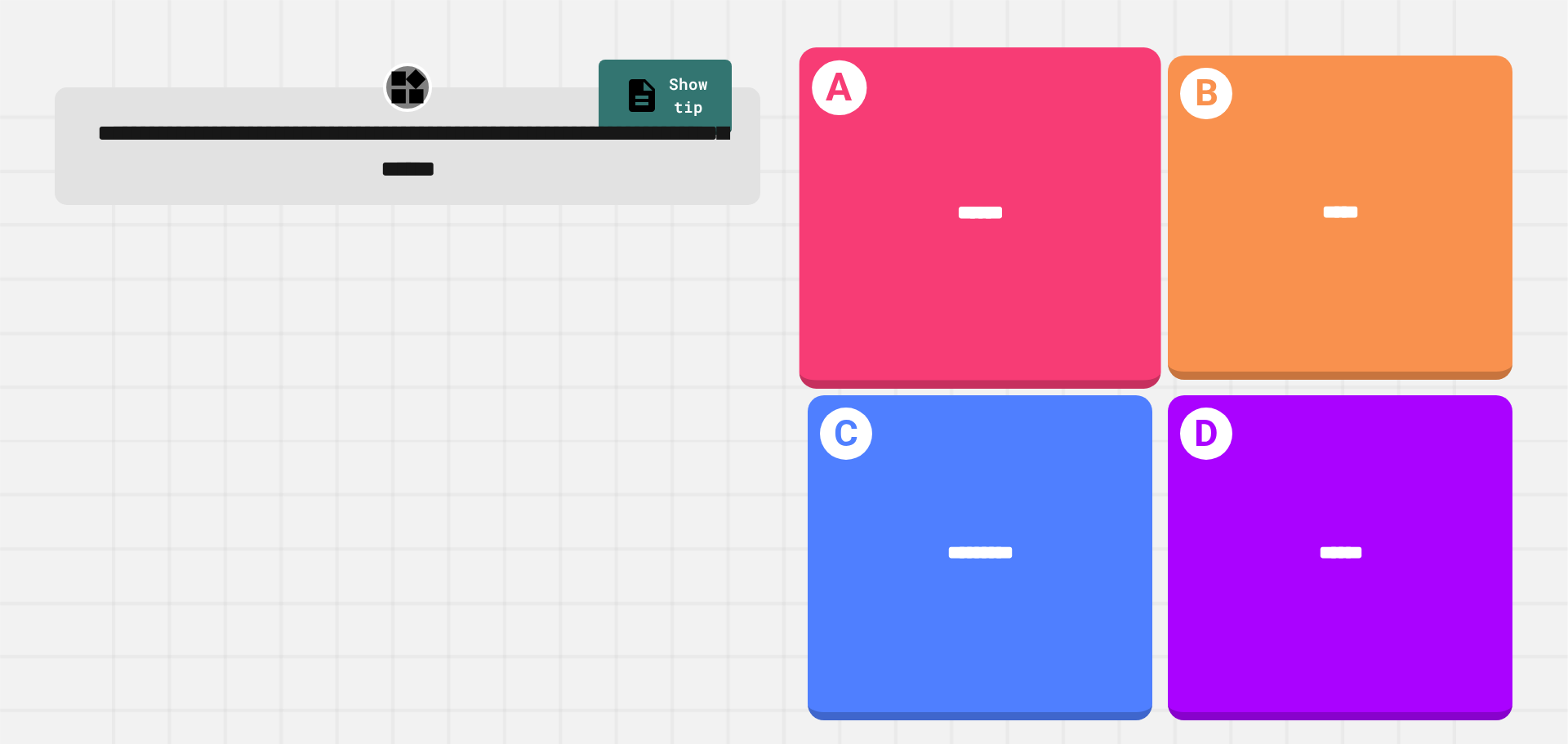
click at [1015, 260] on div "******" at bounding box center [980, 212] width 362 height 109
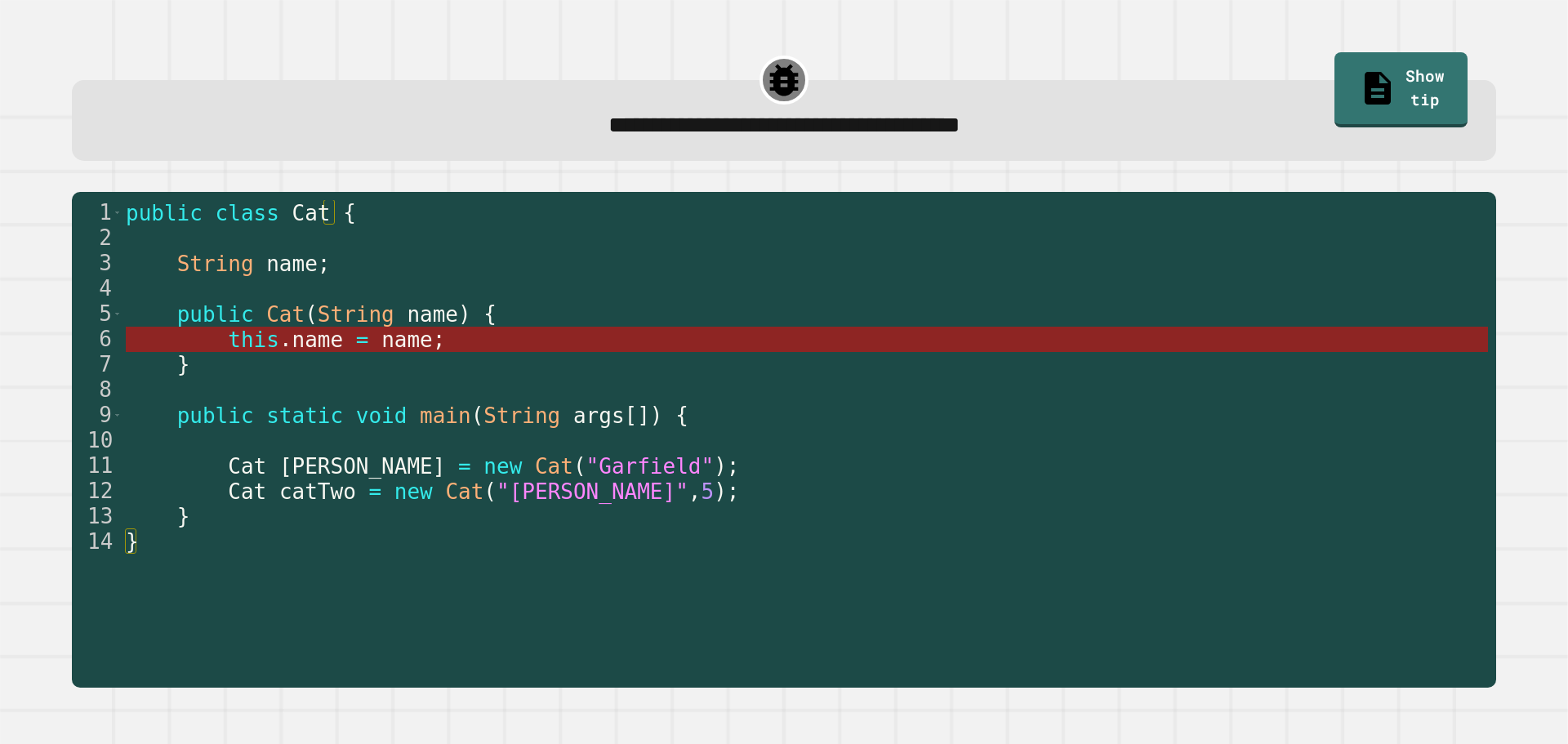
click at [381, 342] on span "name" at bounding box center [407, 340] width 51 height 25
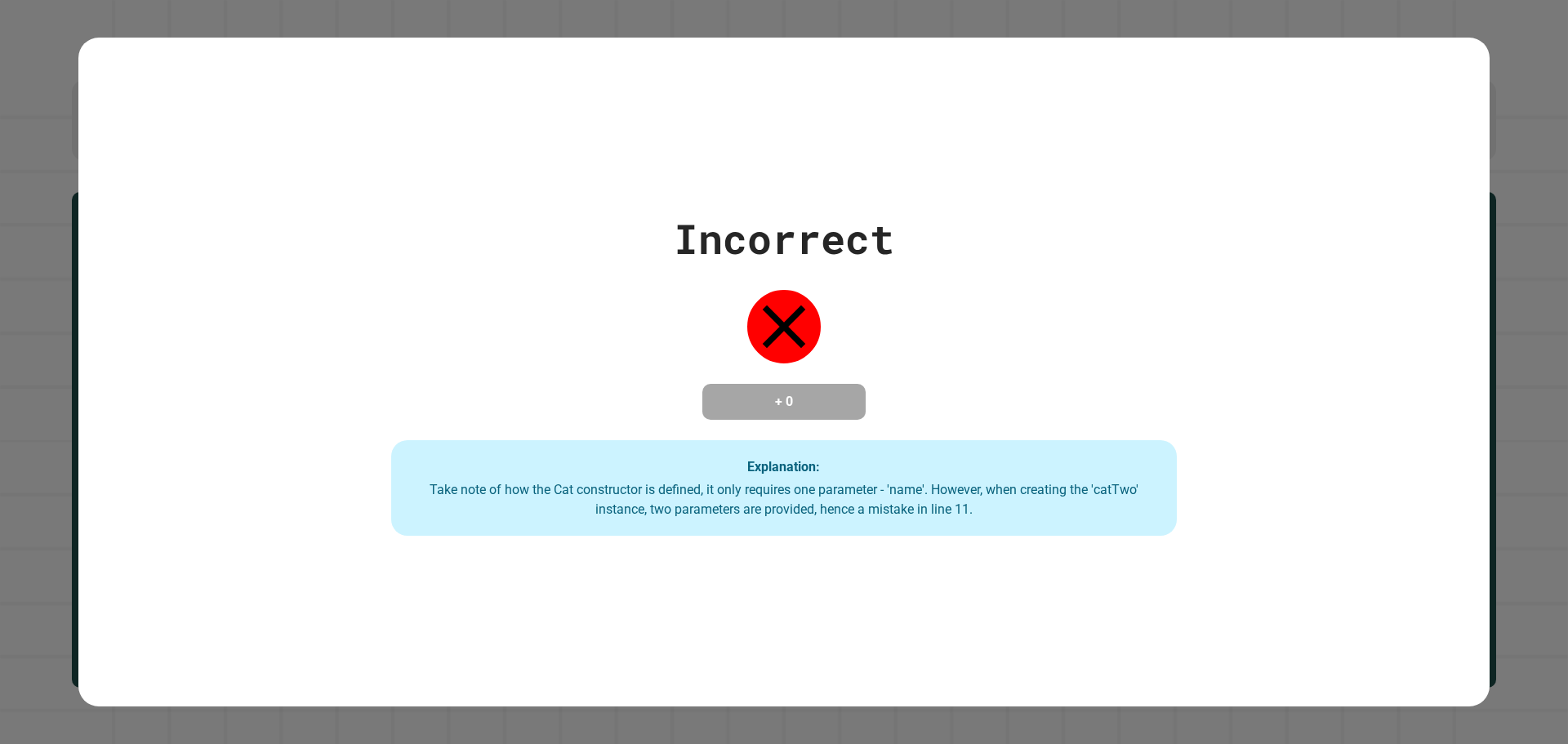
click at [496, 272] on div "Incorrect + 0 Explanation: Take note of how the Cat constructor is defined, it …" at bounding box center [784, 372] width 1122 height 328
click at [775, 460] on strong "Explanation:" at bounding box center [784, 465] width 72 height 16
click at [664, 495] on div "Take note of how the Cat constructor is defined, it only requires one parameter…" at bounding box center [784, 500] width 754 height 40
